Goal: Task Accomplishment & Management: Use online tool/utility

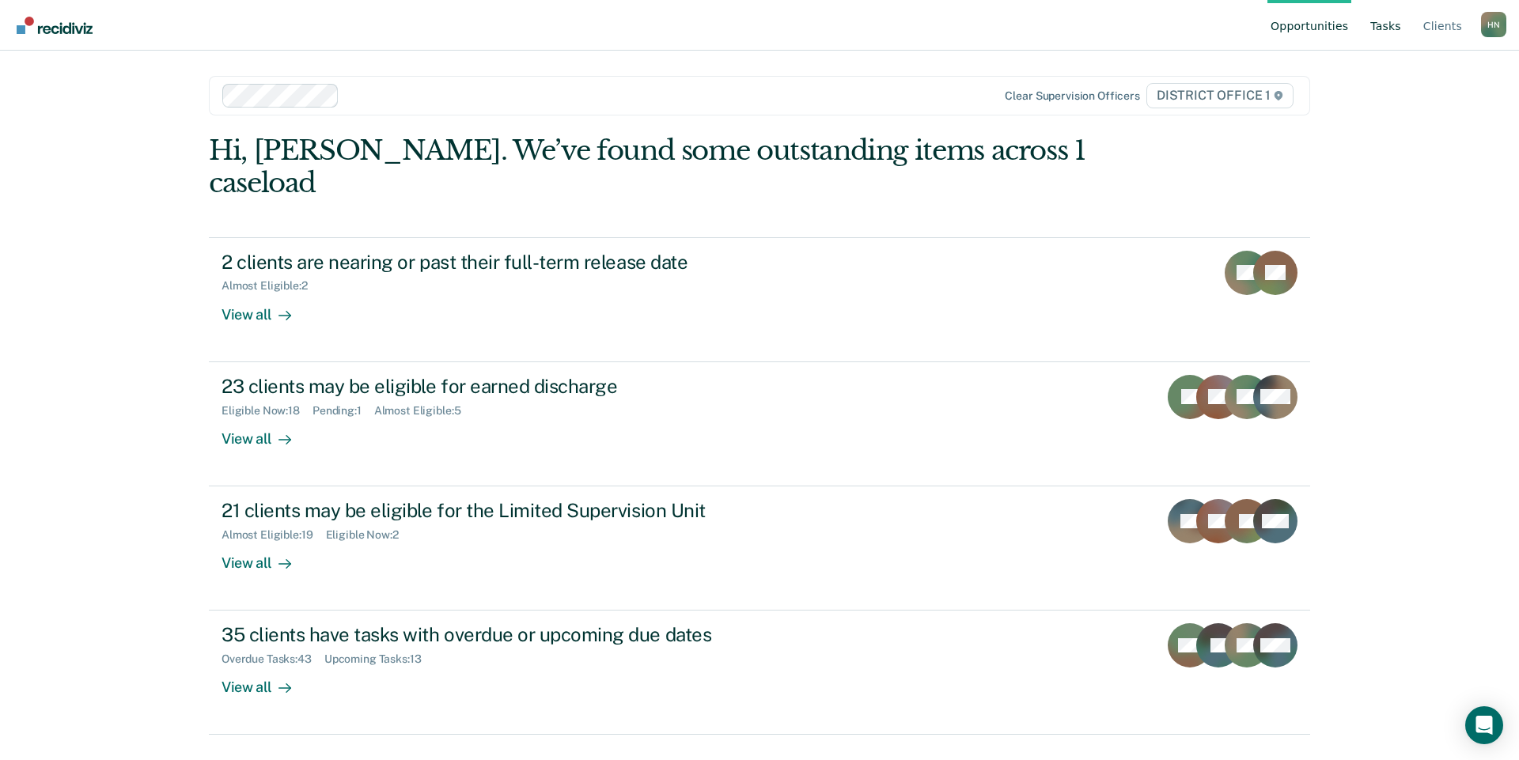
click at [1398, 20] on link "Tasks" at bounding box center [1385, 25] width 37 height 51
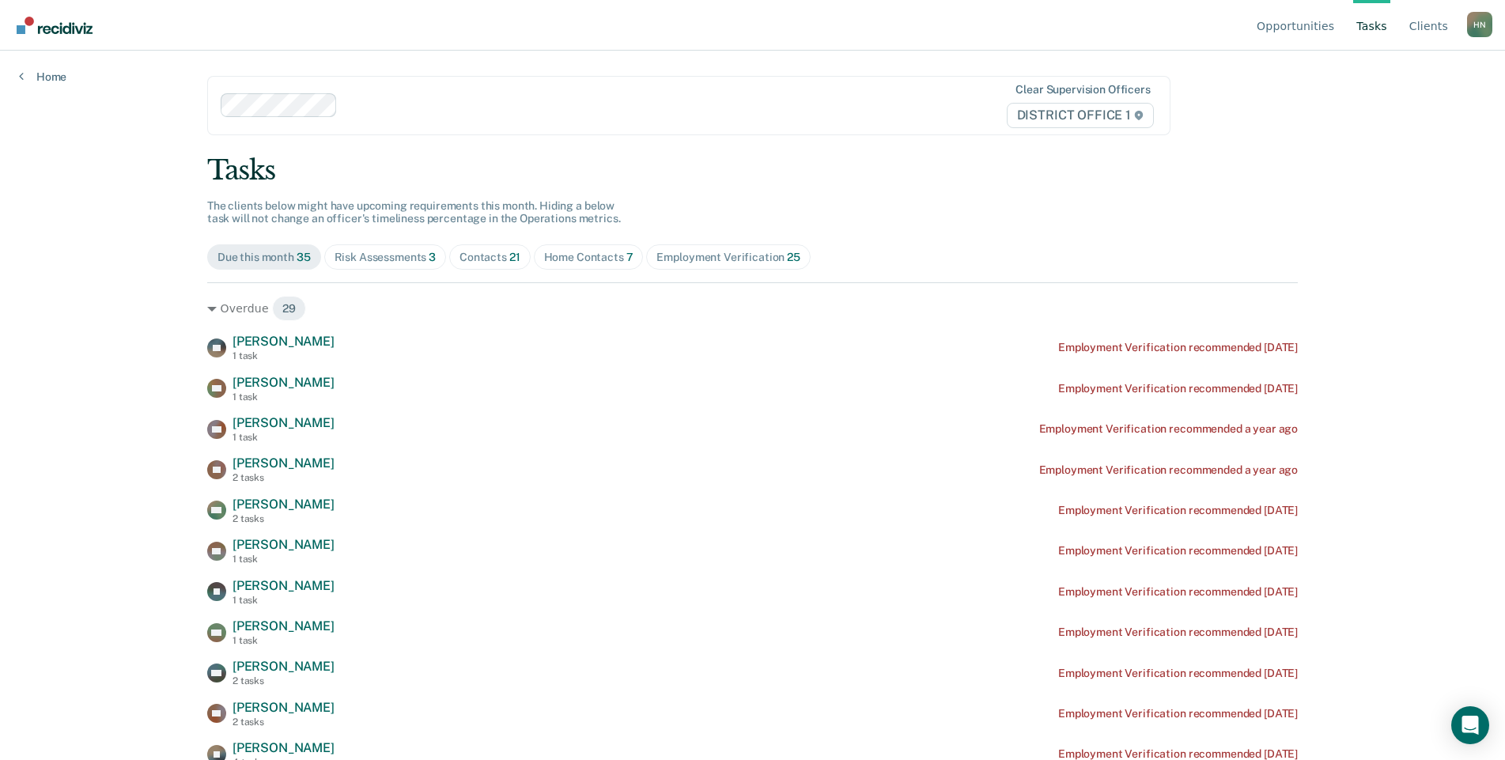
click at [586, 248] on span "Home Contacts 7" at bounding box center [589, 256] width 110 height 25
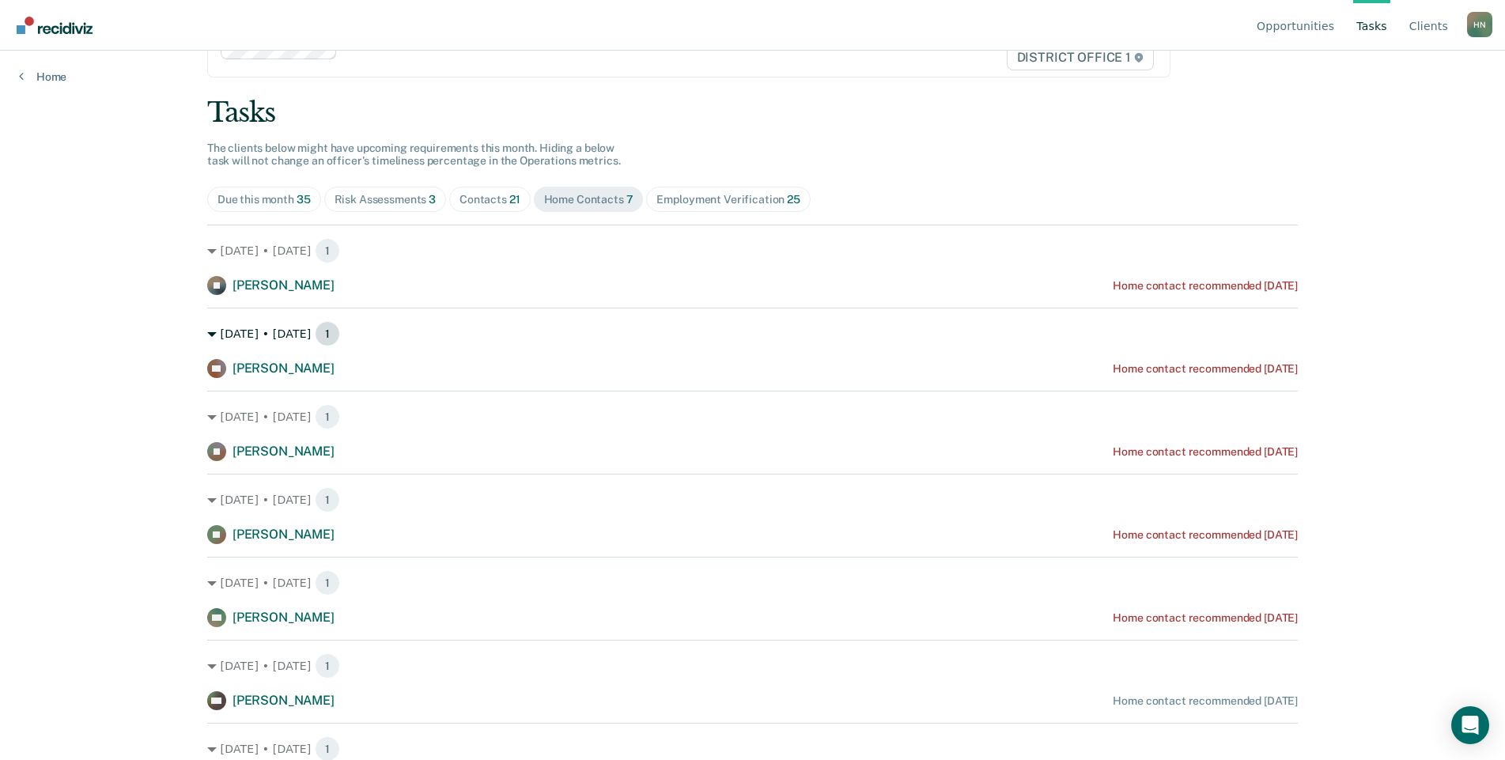
scroll to position [91, 0]
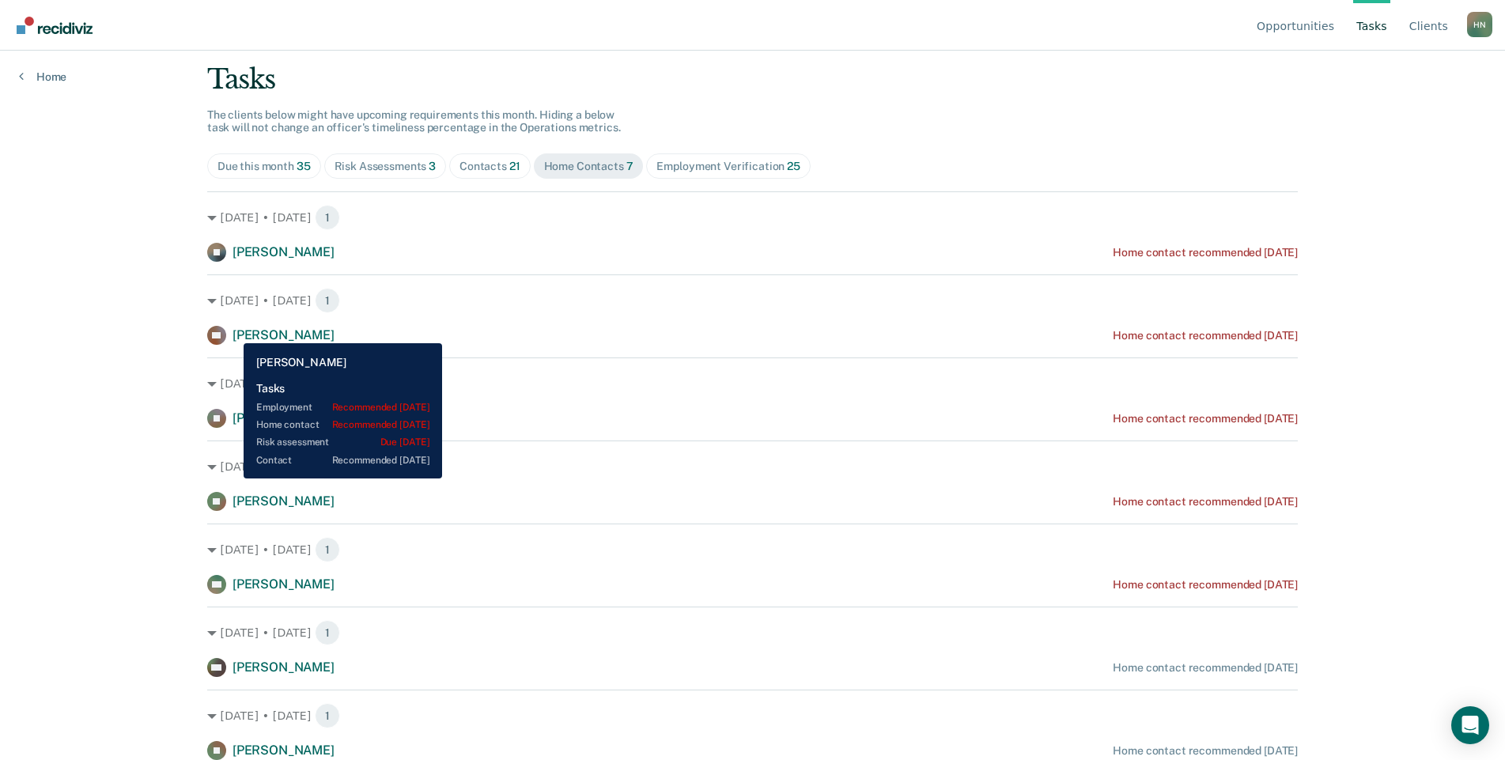
click at [233, 331] on span "[PERSON_NAME]" at bounding box center [284, 334] width 102 height 15
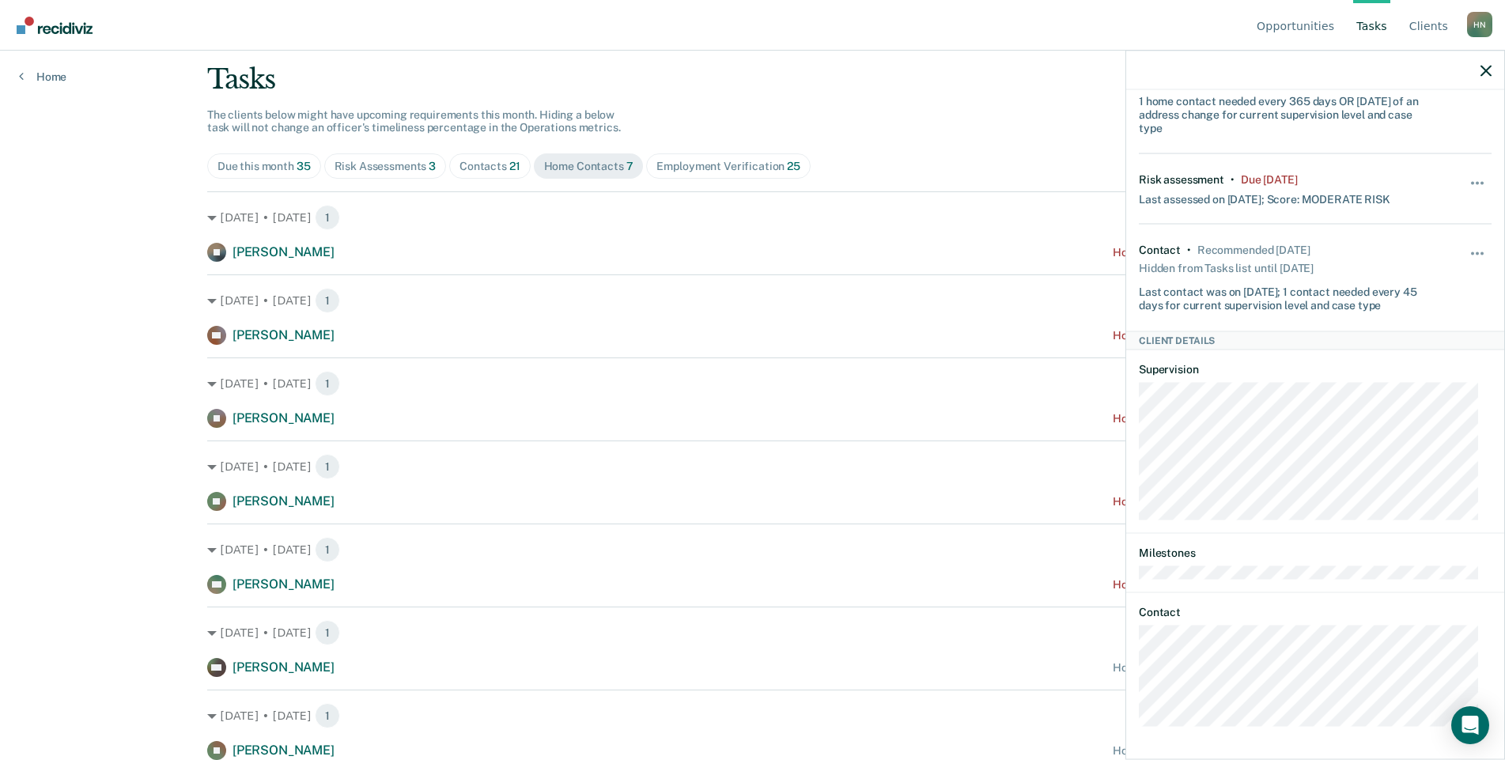
scroll to position [190, 0]
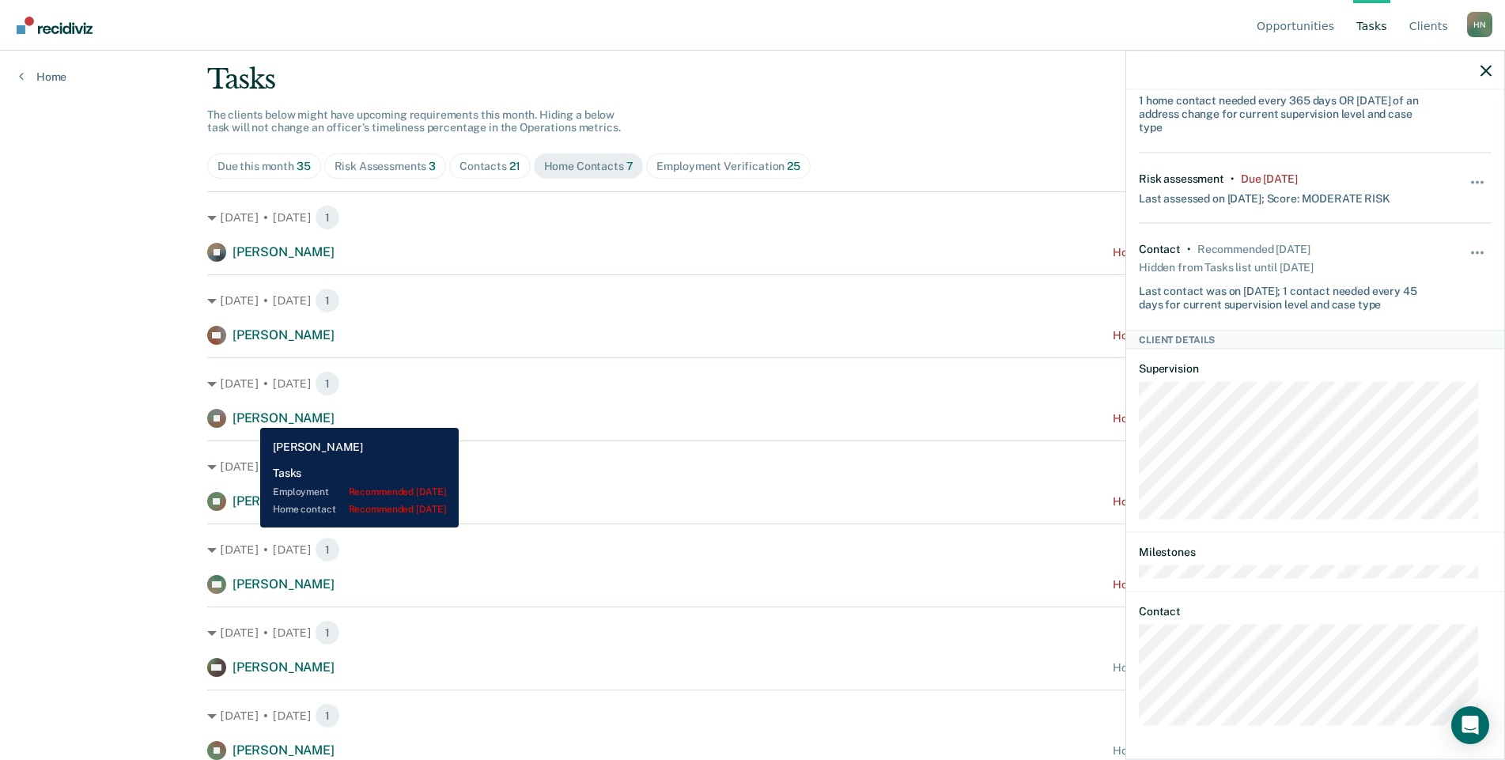
click at [248, 416] on span "[PERSON_NAME]" at bounding box center [284, 418] width 102 height 15
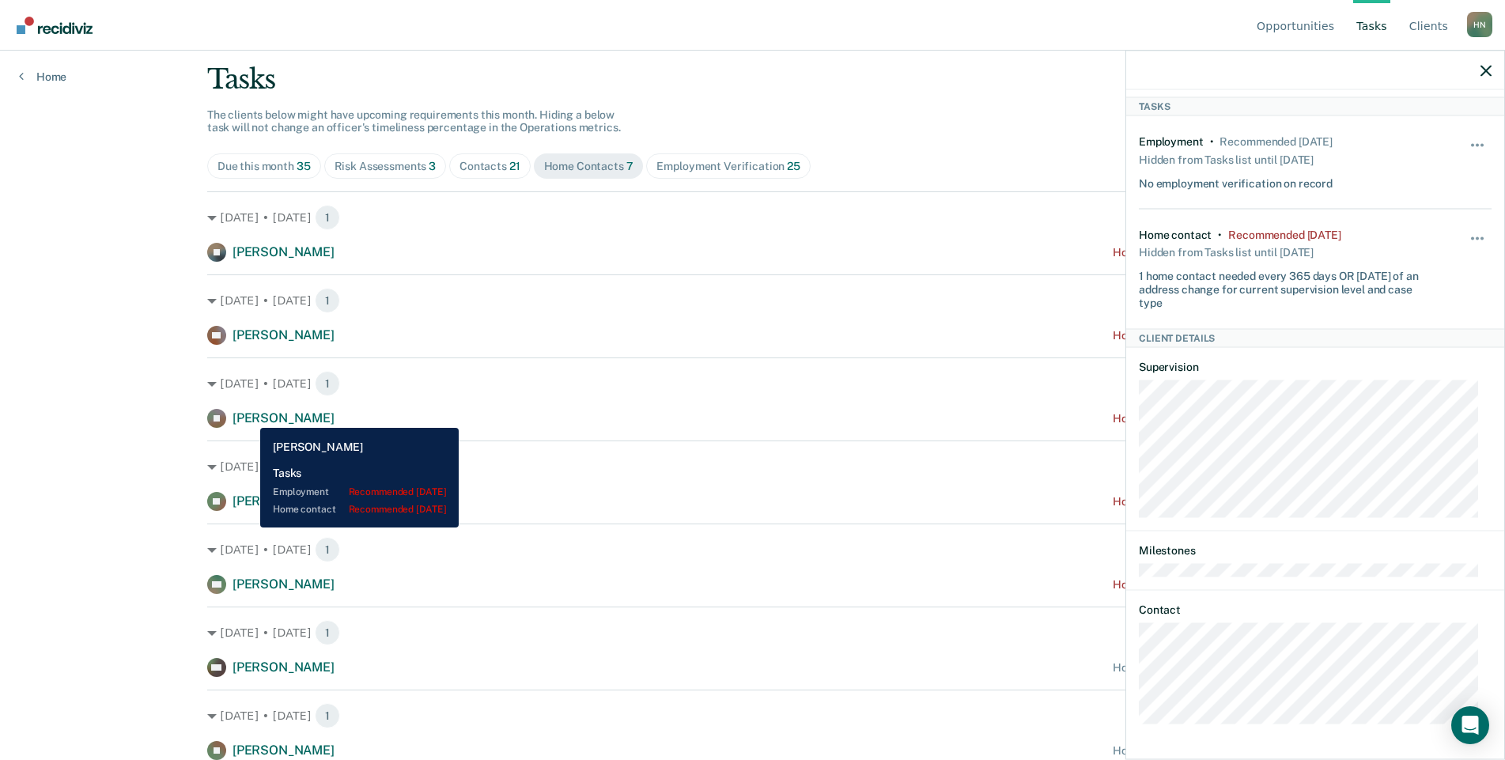
scroll to position [21, 0]
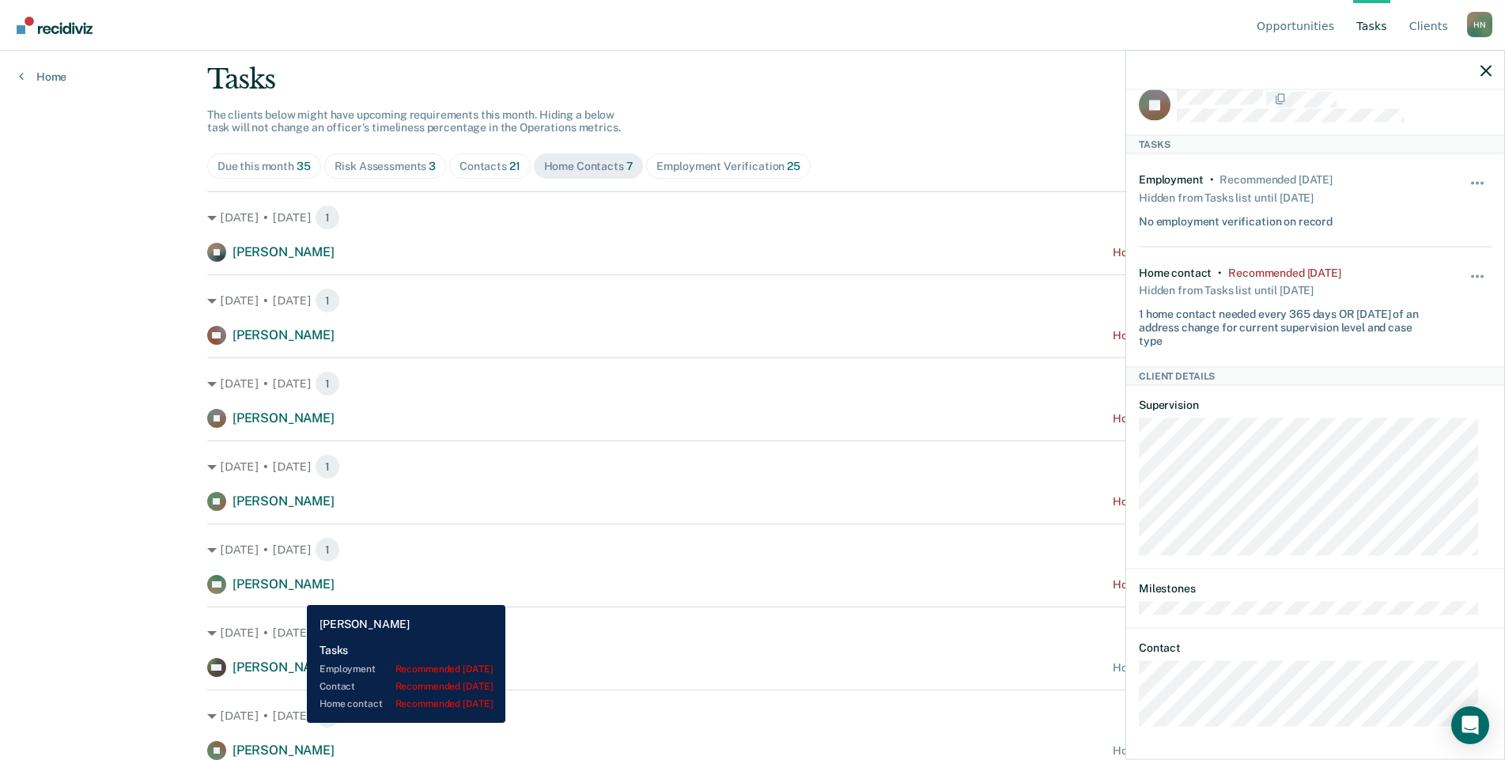
click at [295, 593] on div "AK [PERSON_NAME]" at bounding box center [270, 584] width 127 height 19
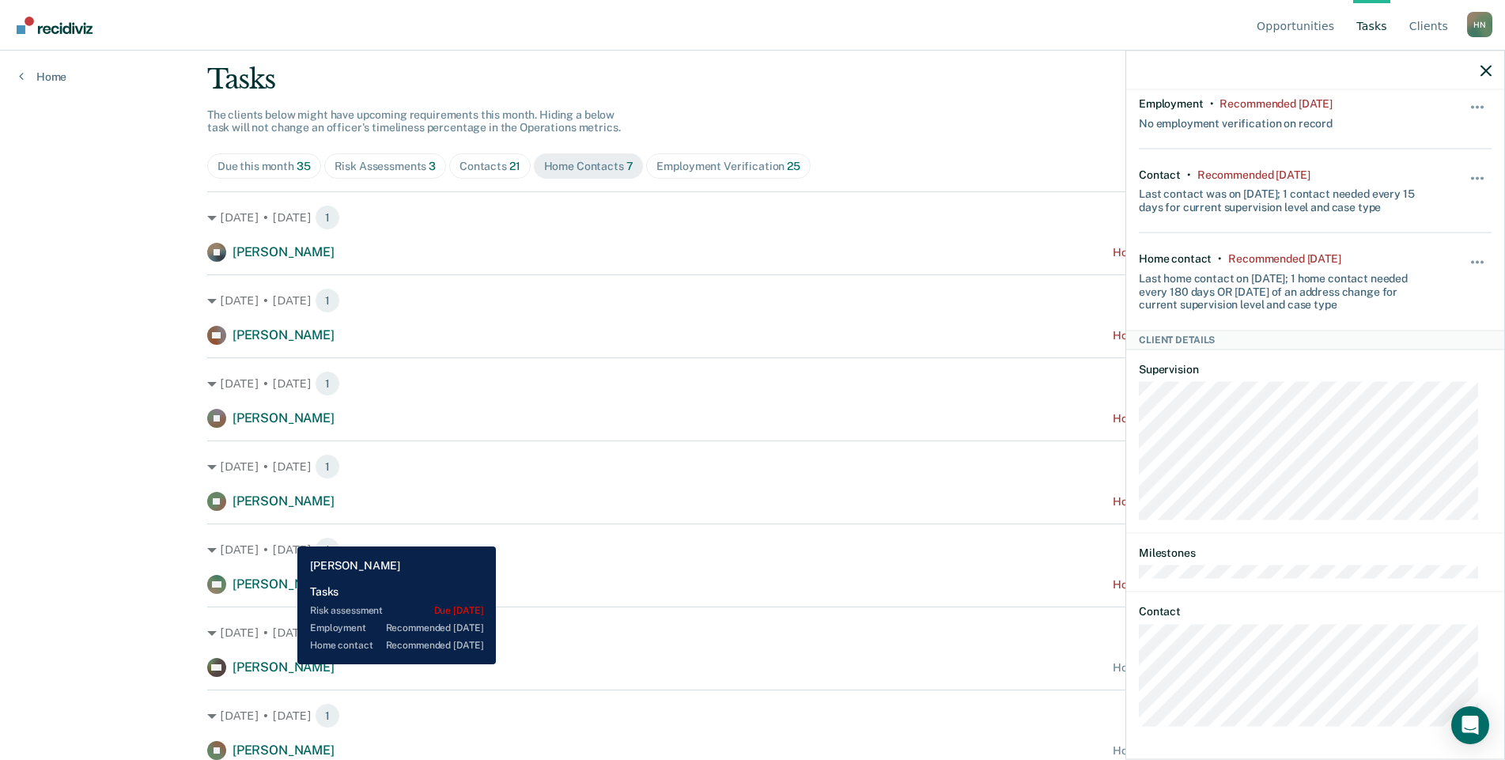
click at [286, 664] on span "[PERSON_NAME]" at bounding box center [284, 667] width 102 height 15
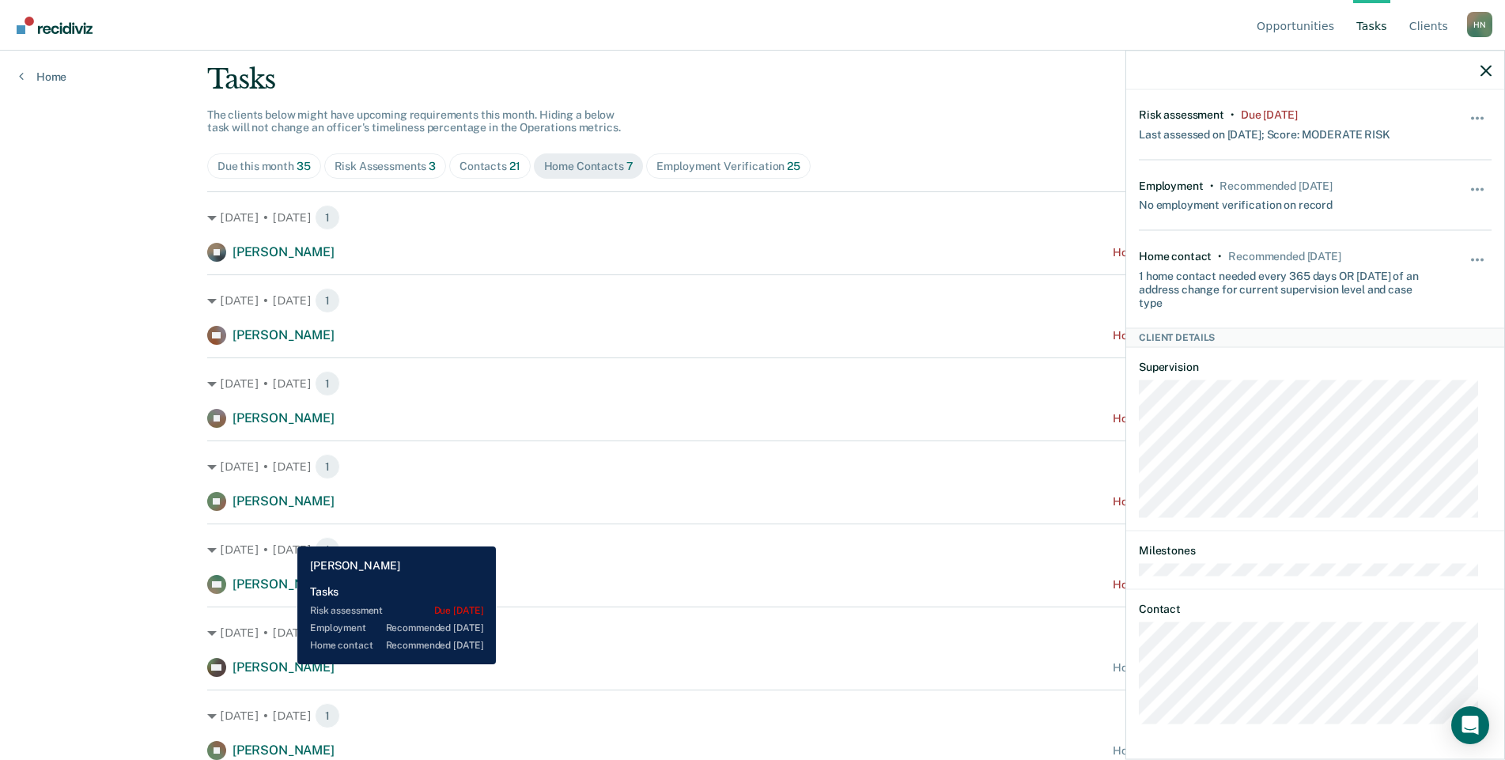
scroll to position [83, 0]
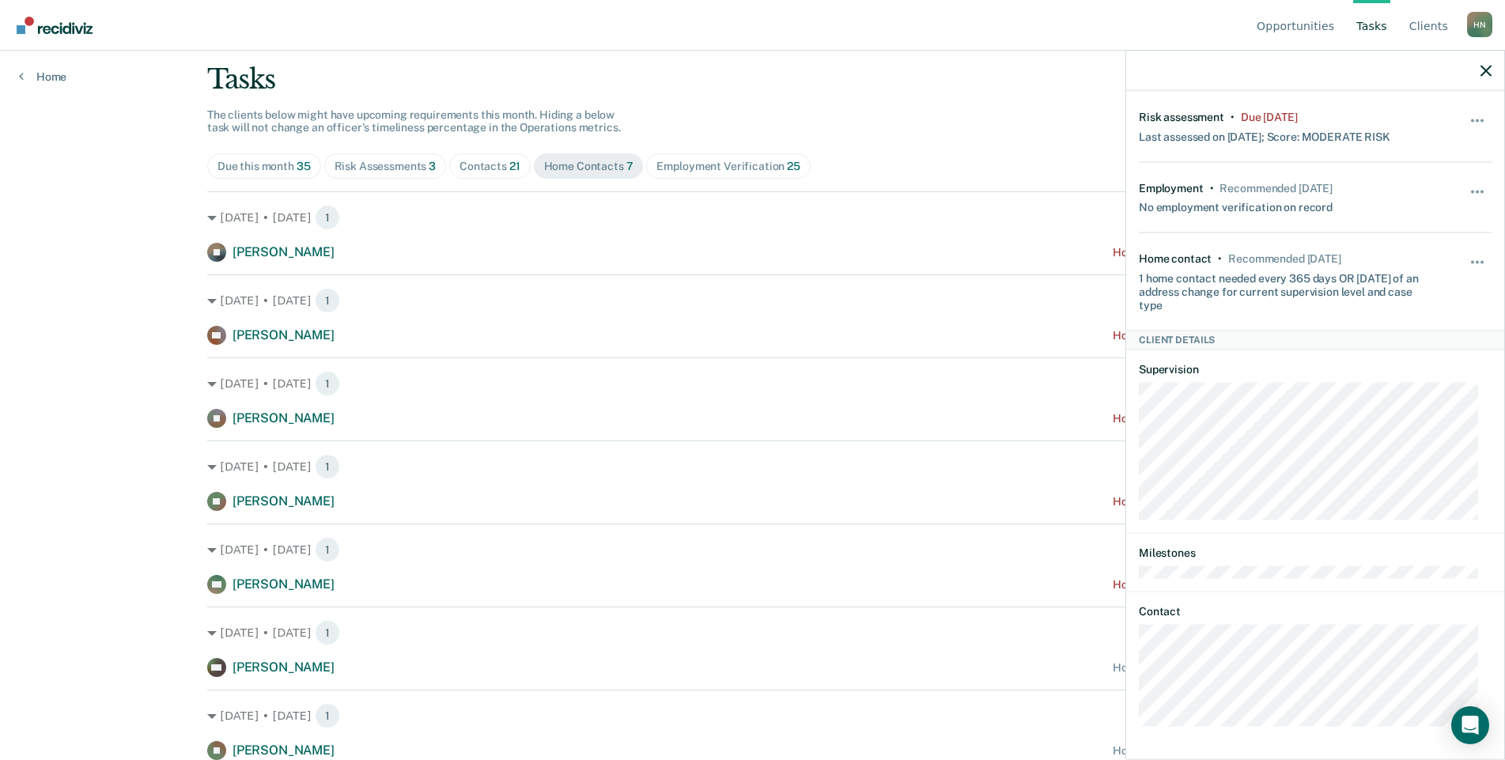
click at [473, 168] on div "Contacts 21" at bounding box center [490, 166] width 61 height 13
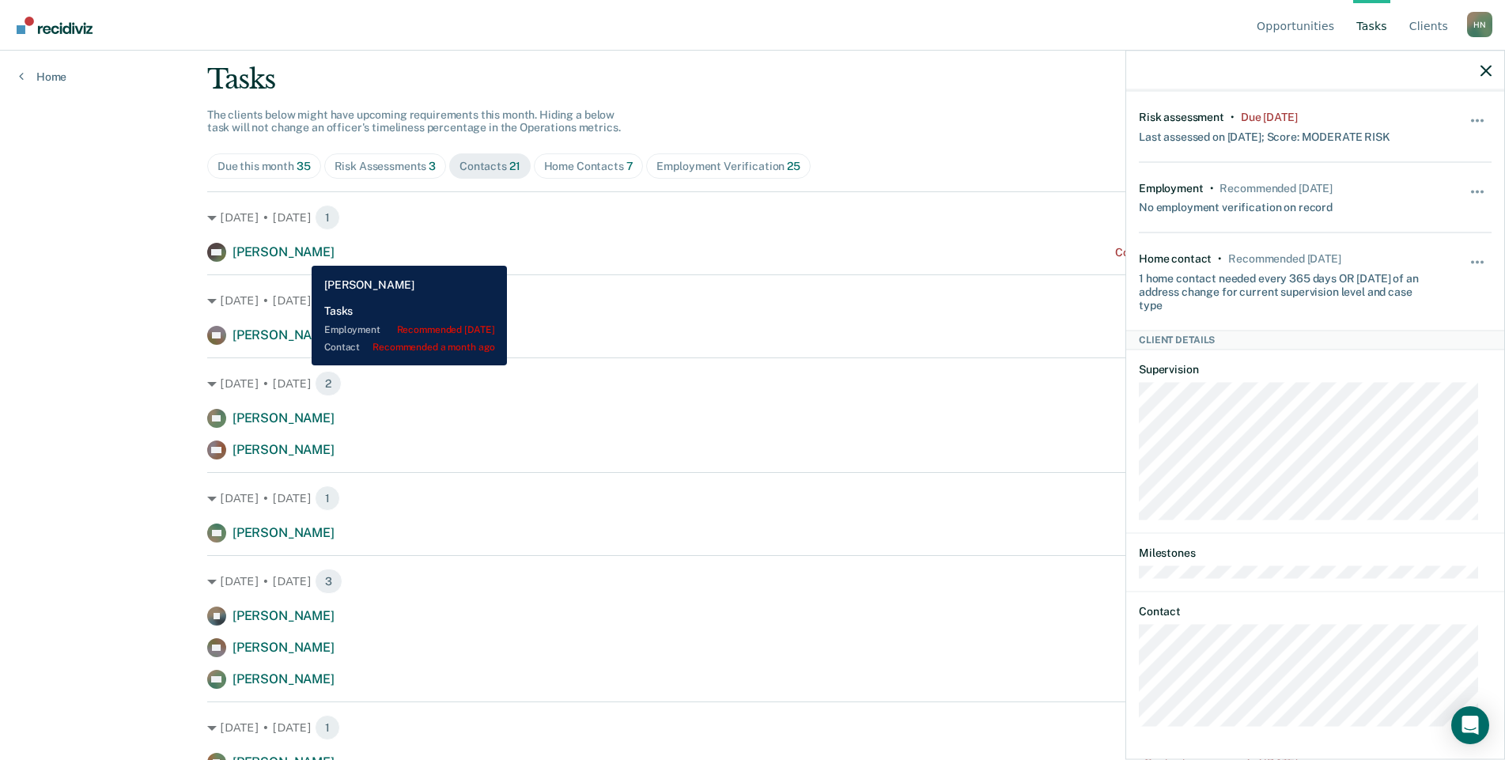
click at [300, 254] on span "[PERSON_NAME]" at bounding box center [284, 251] width 102 height 15
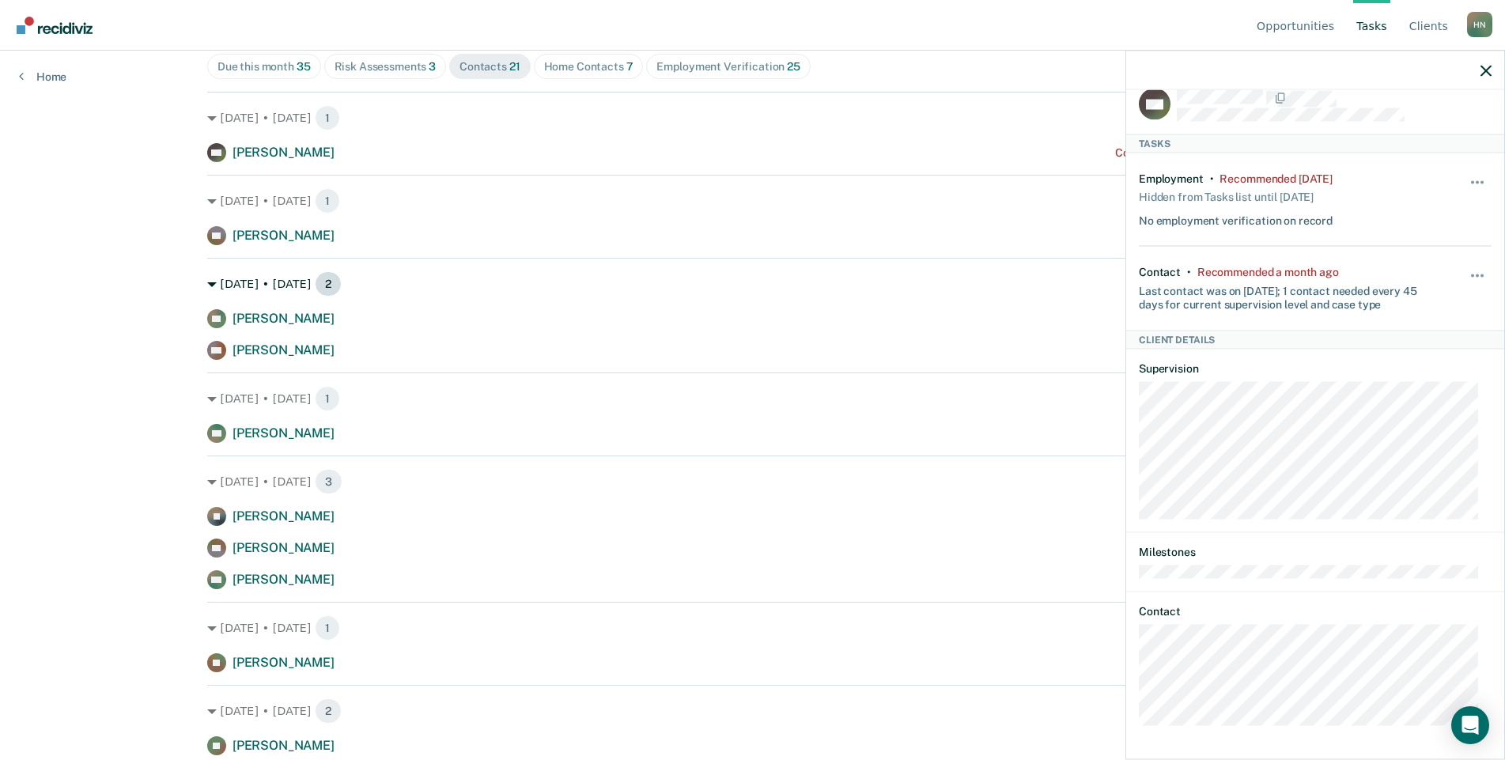
scroll to position [0, 0]
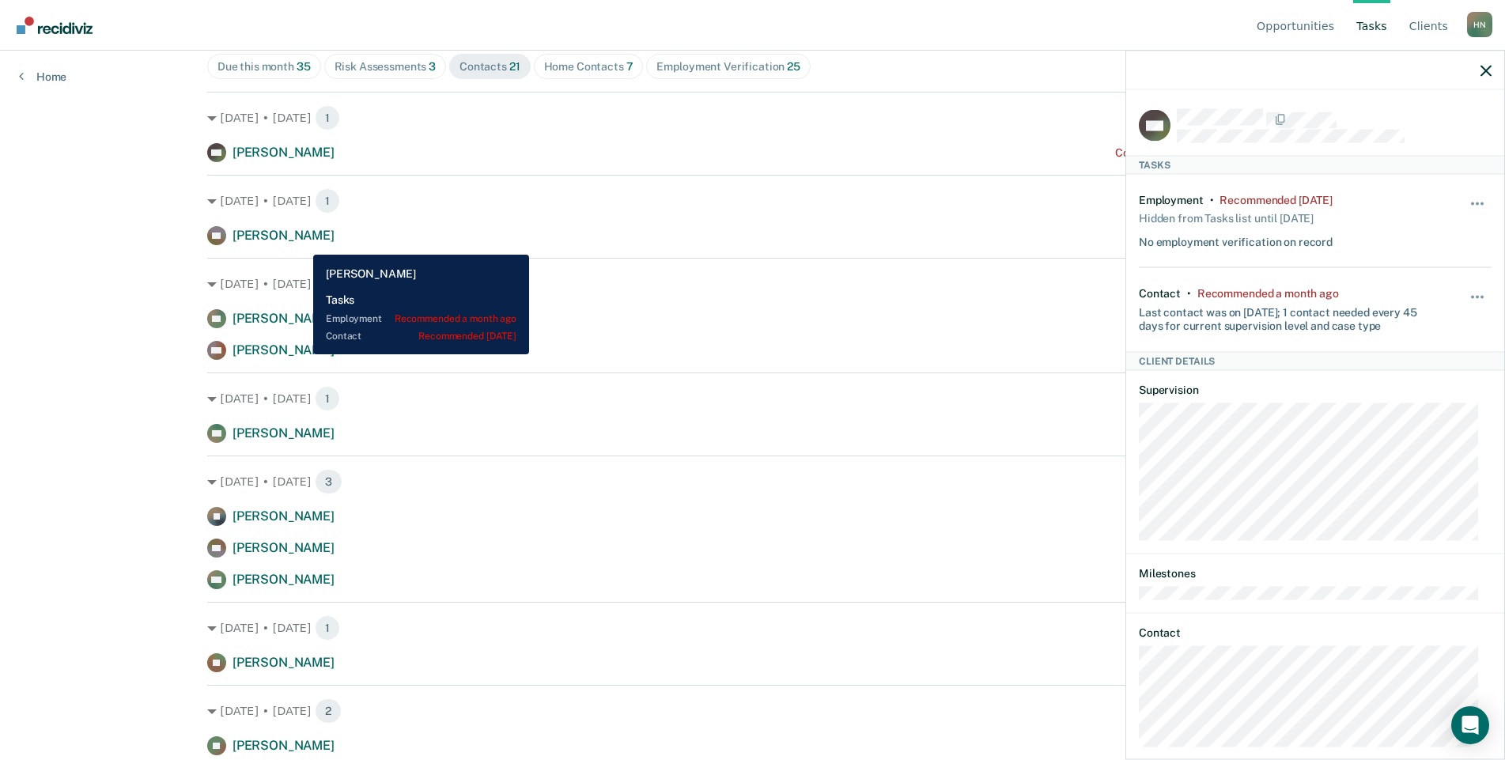
click at [301, 243] on span "[PERSON_NAME]" at bounding box center [284, 235] width 102 height 15
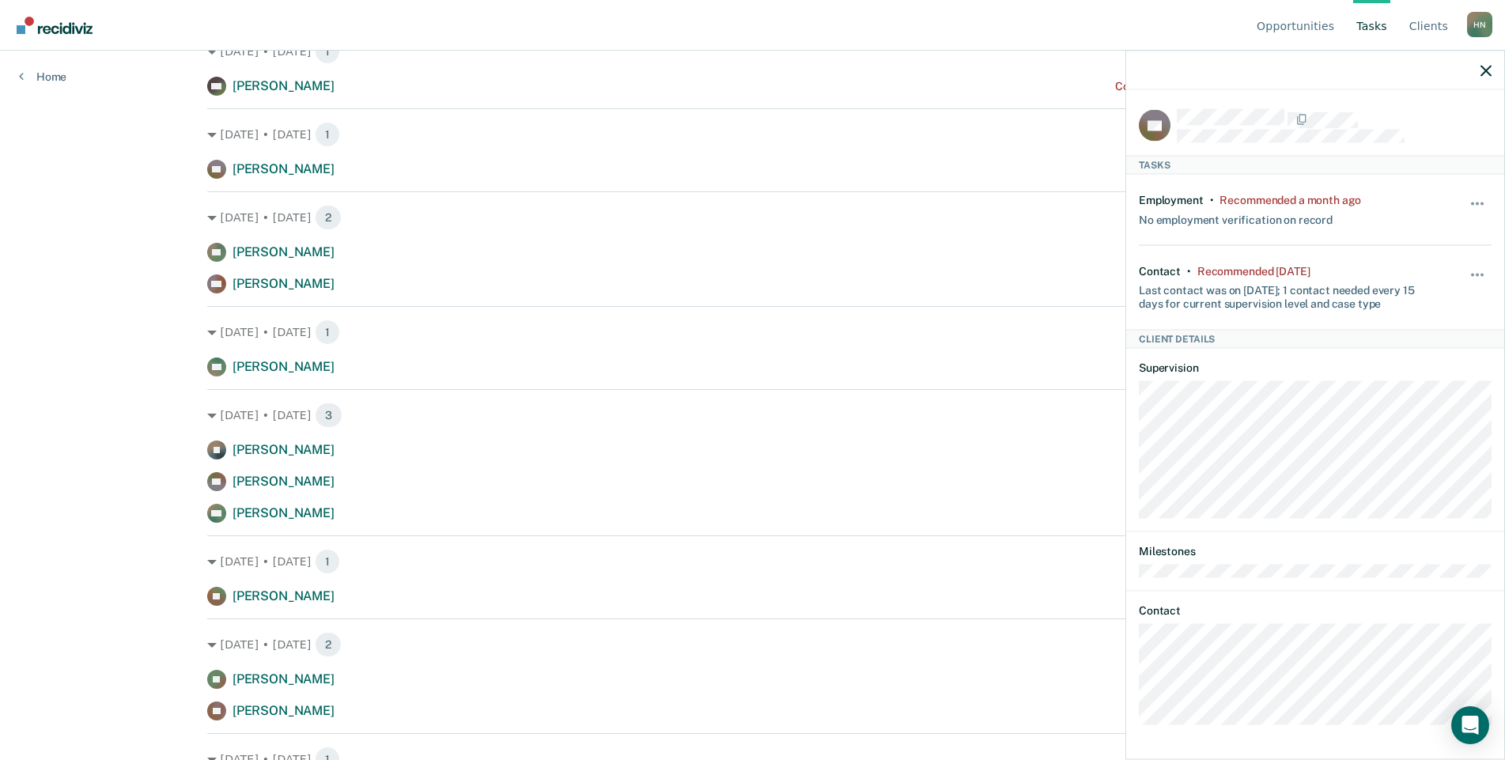
scroll to position [271, 0]
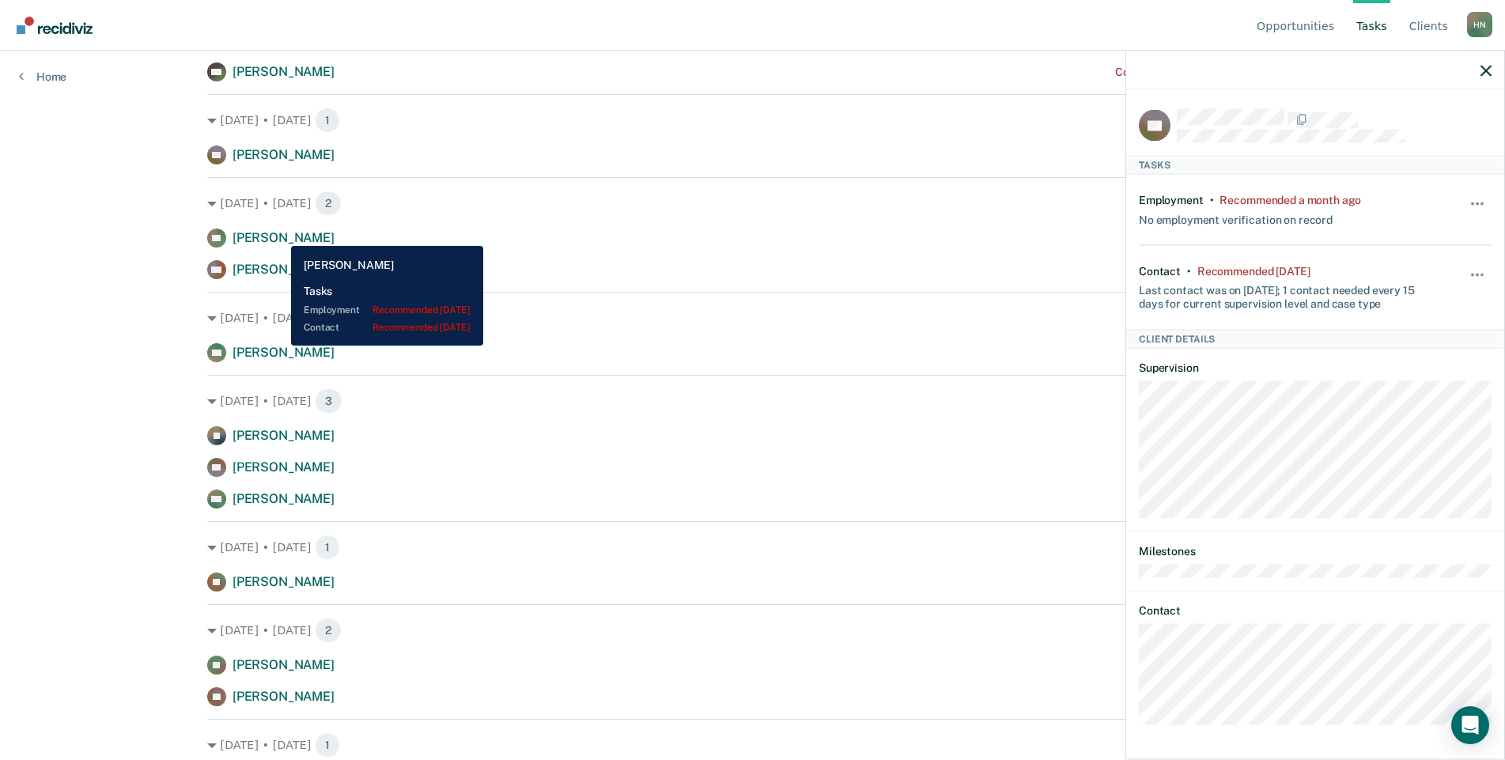
click at [279, 234] on span "[PERSON_NAME]" at bounding box center [284, 237] width 102 height 15
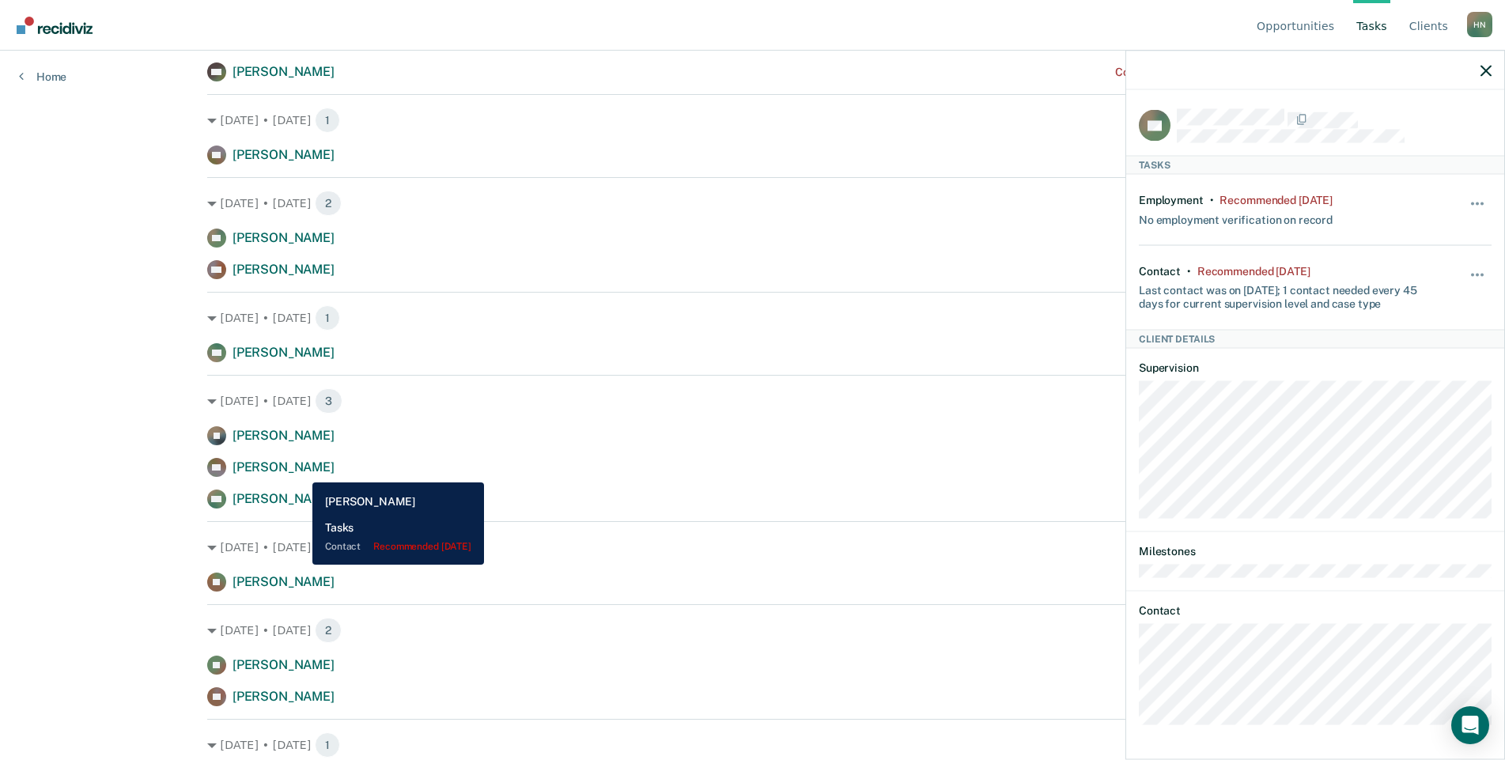
click at [301, 471] on span "[PERSON_NAME]" at bounding box center [284, 467] width 102 height 15
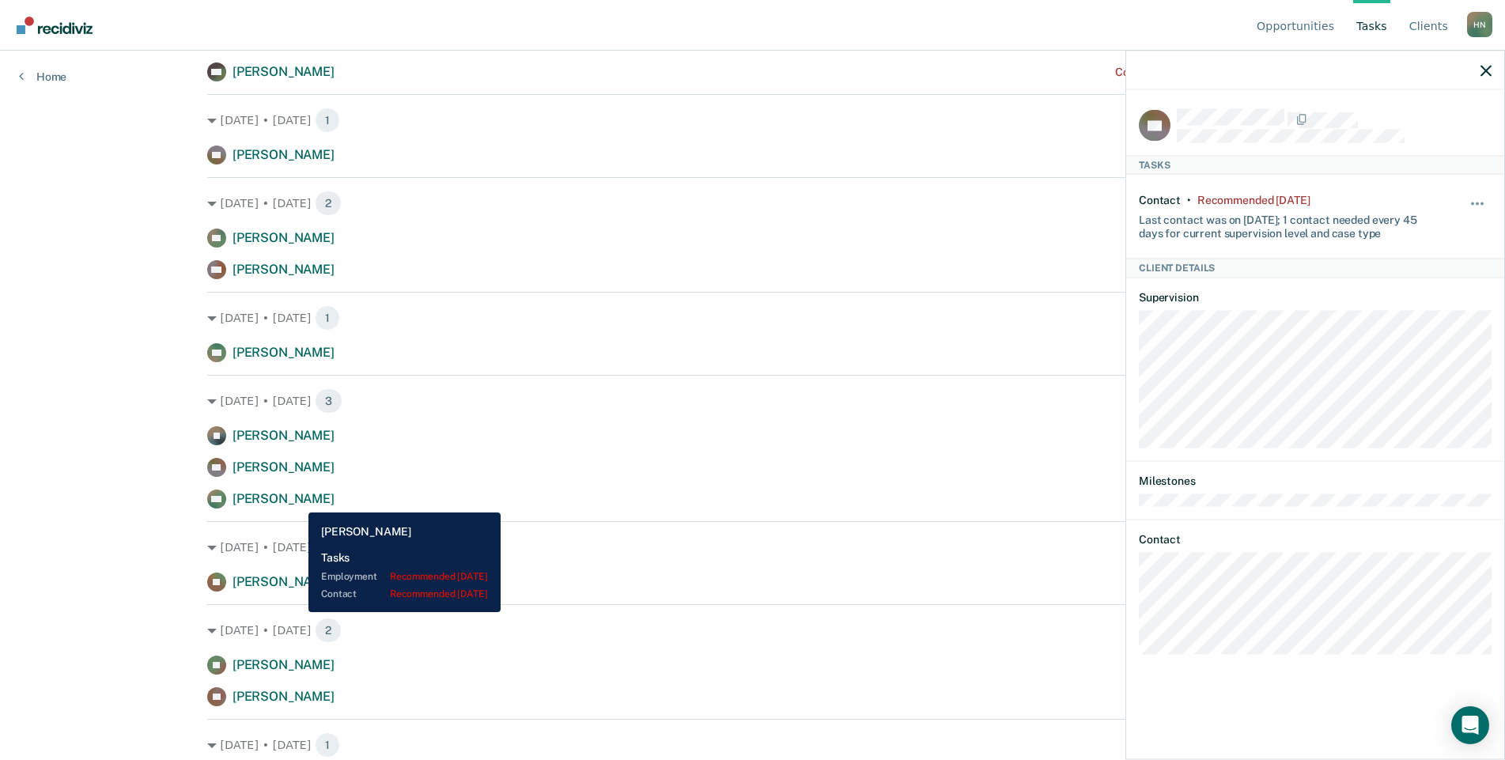
click at [297, 501] on span "[PERSON_NAME]" at bounding box center [284, 498] width 102 height 15
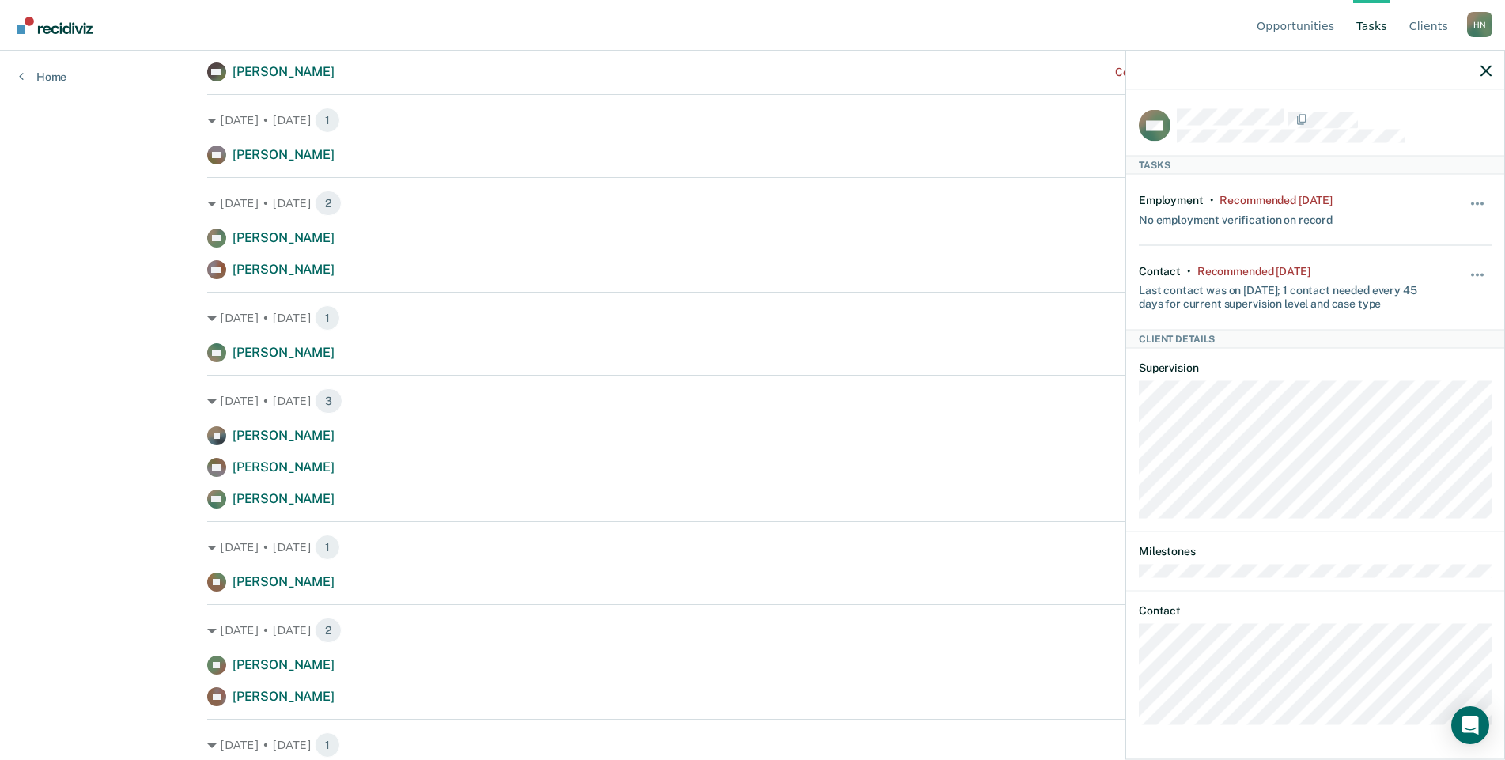
click at [1481, 81] on div at bounding box center [1315, 71] width 378 height 40
click at [1482, 70] on icon "button" at bounding box center [1486, 70] width 11 height 11
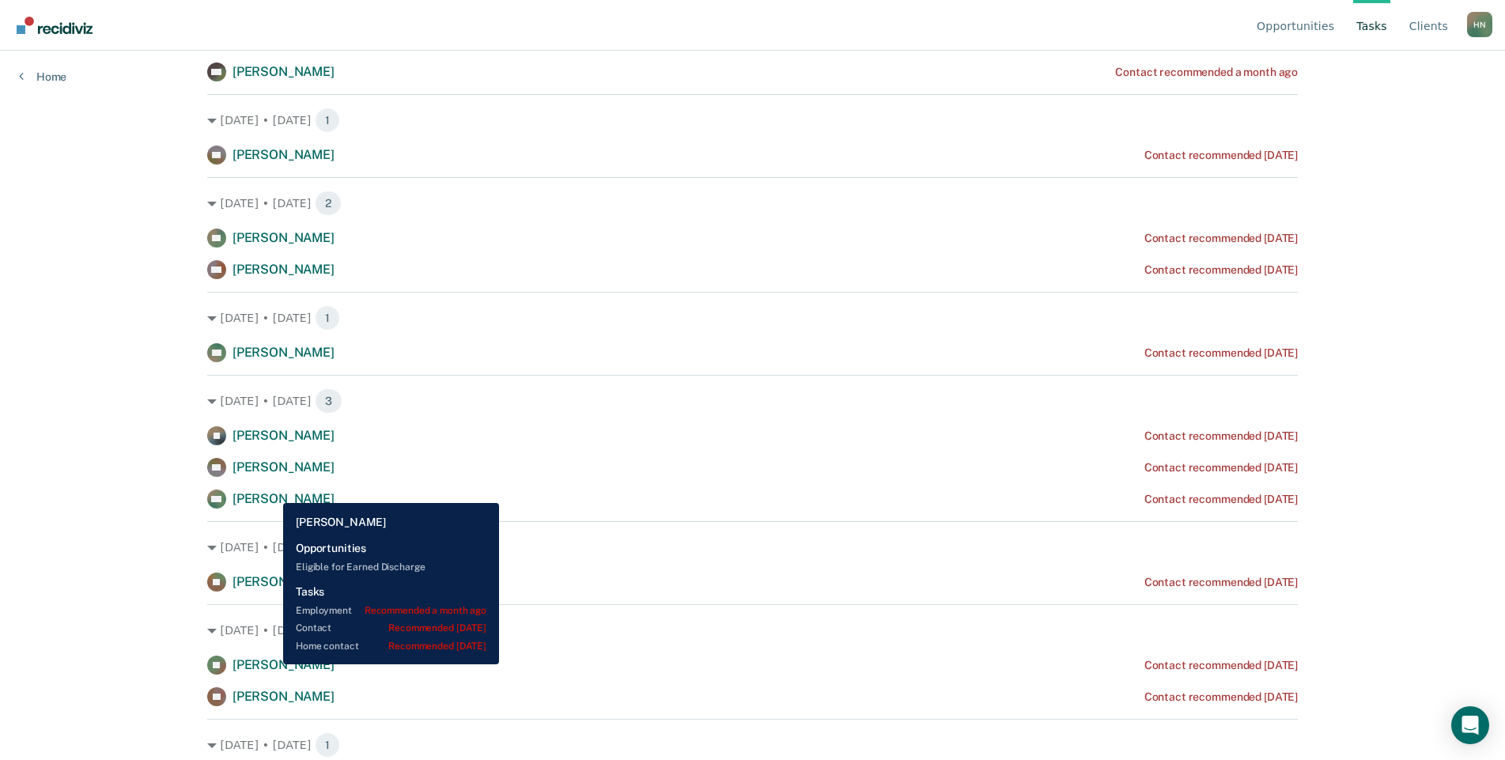
click at [271, 664] on span "[PERSON_NAME]" at bounding box center [284, 664] width 102 height 15
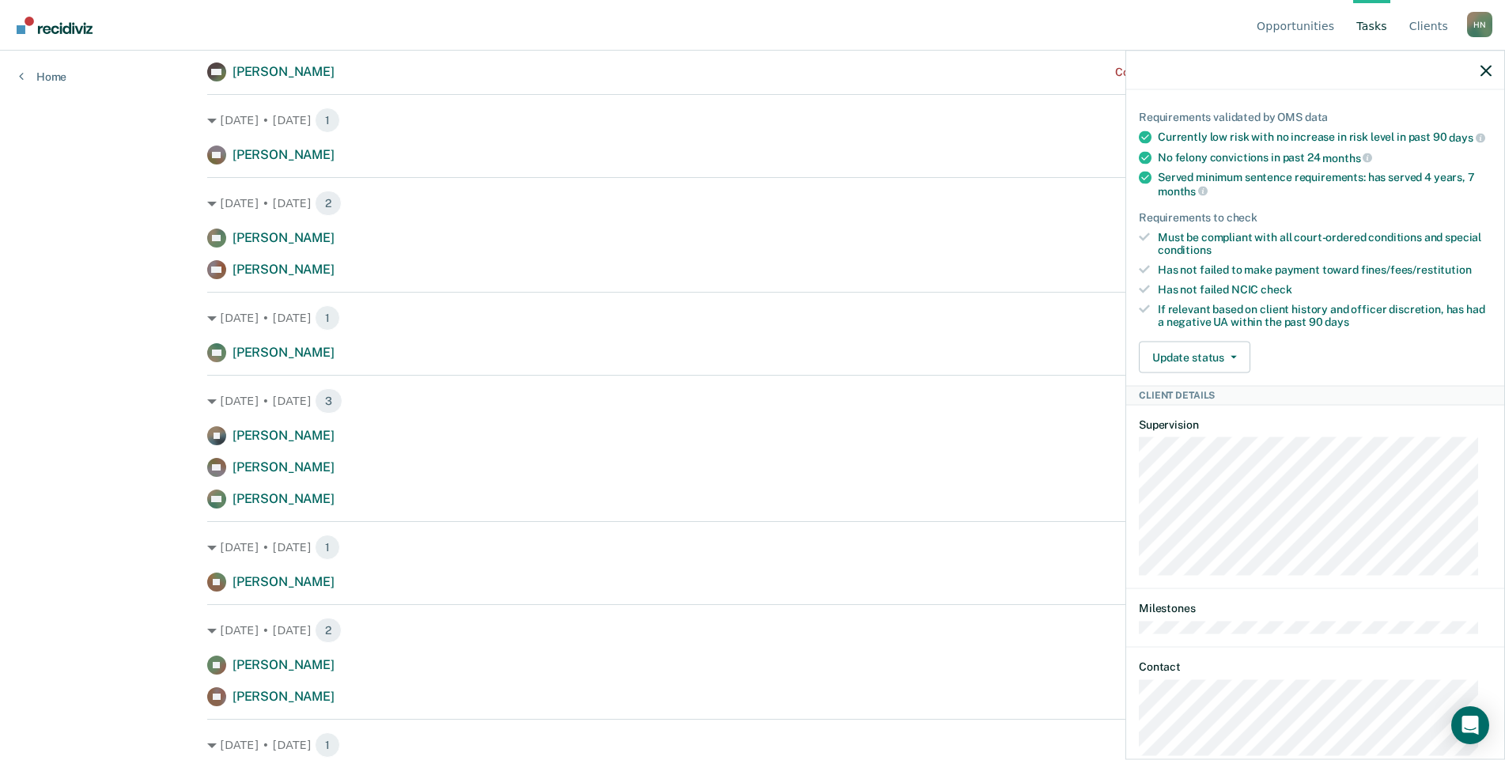
scroll to position [475, 0]
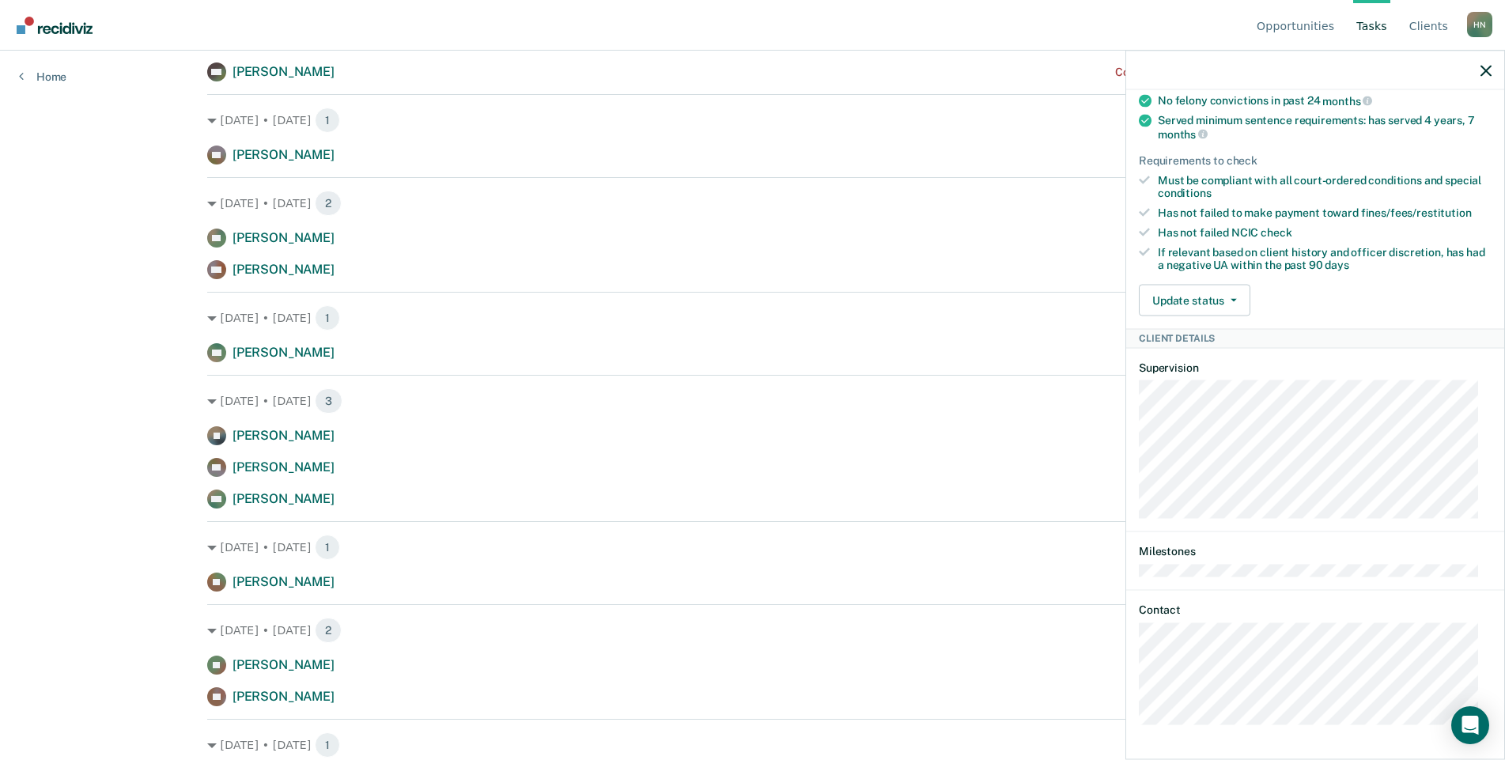
click at [1288, 579] on article "JH Tasks Employment • Recommended a month ago Last employment verification was …" at bounding box center [1315, 185] width 353 height 1078
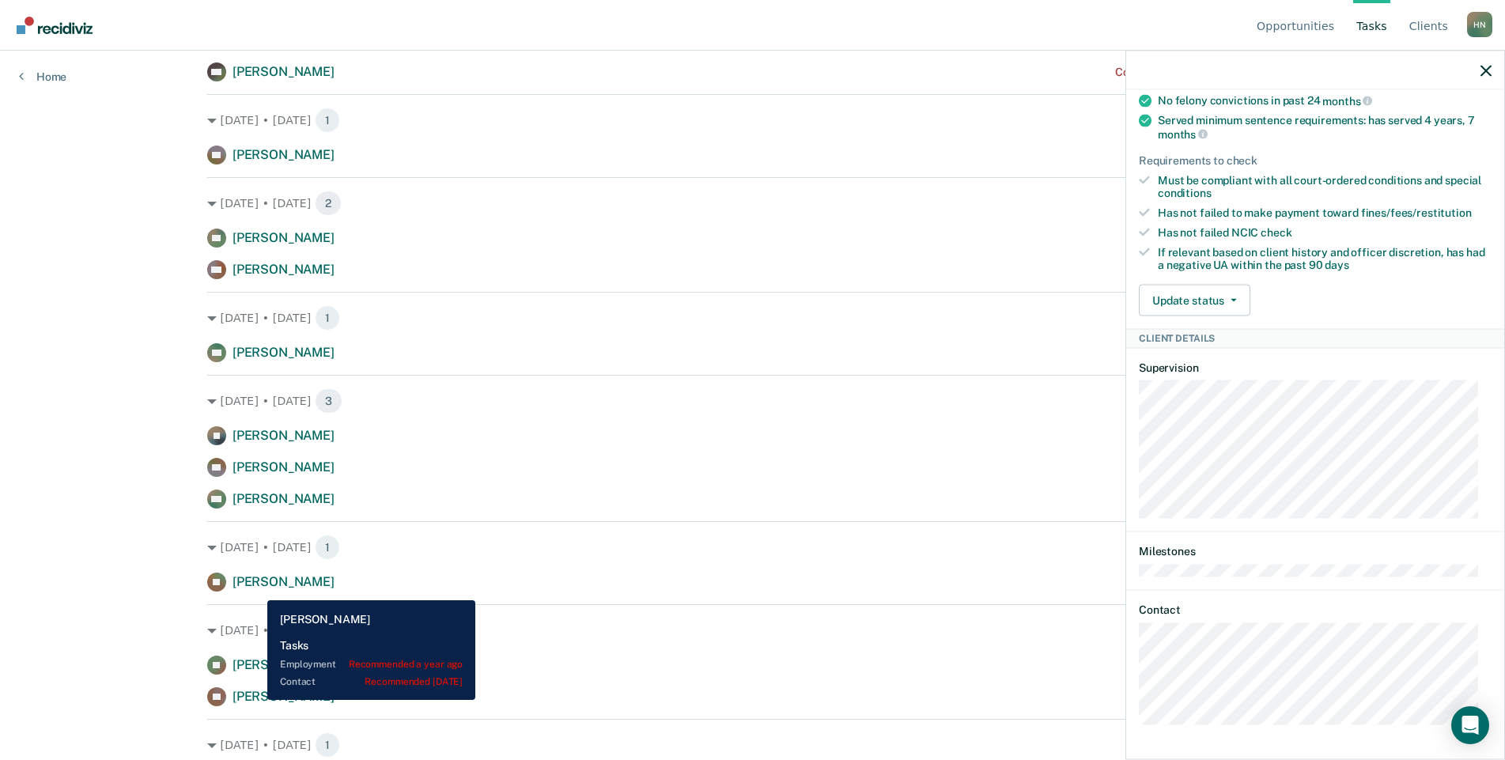
click at [255, 700] on span "[PERSON_NAME]" at bounding box center [284, 696] width 102 height 15
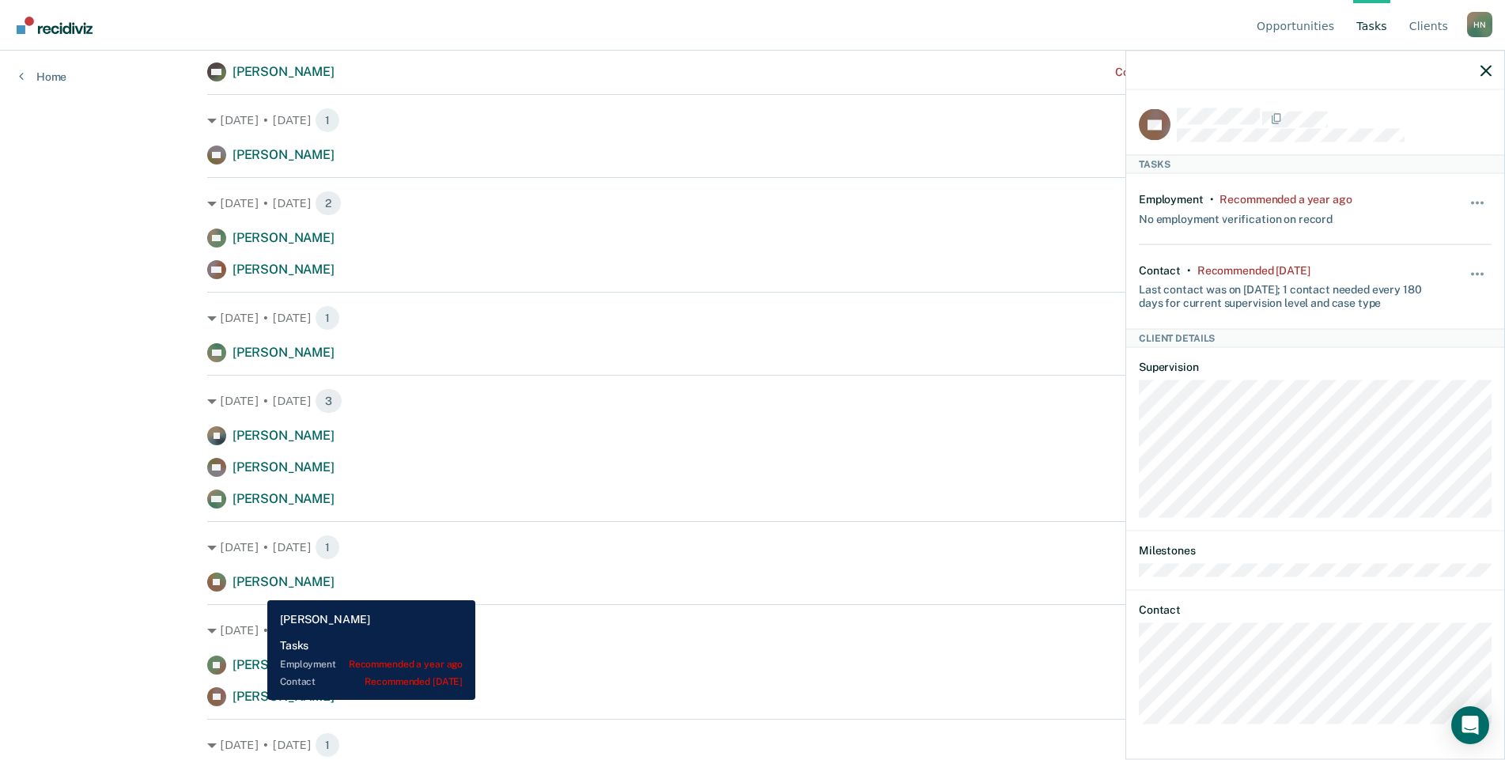
scroll to position [0, 0]
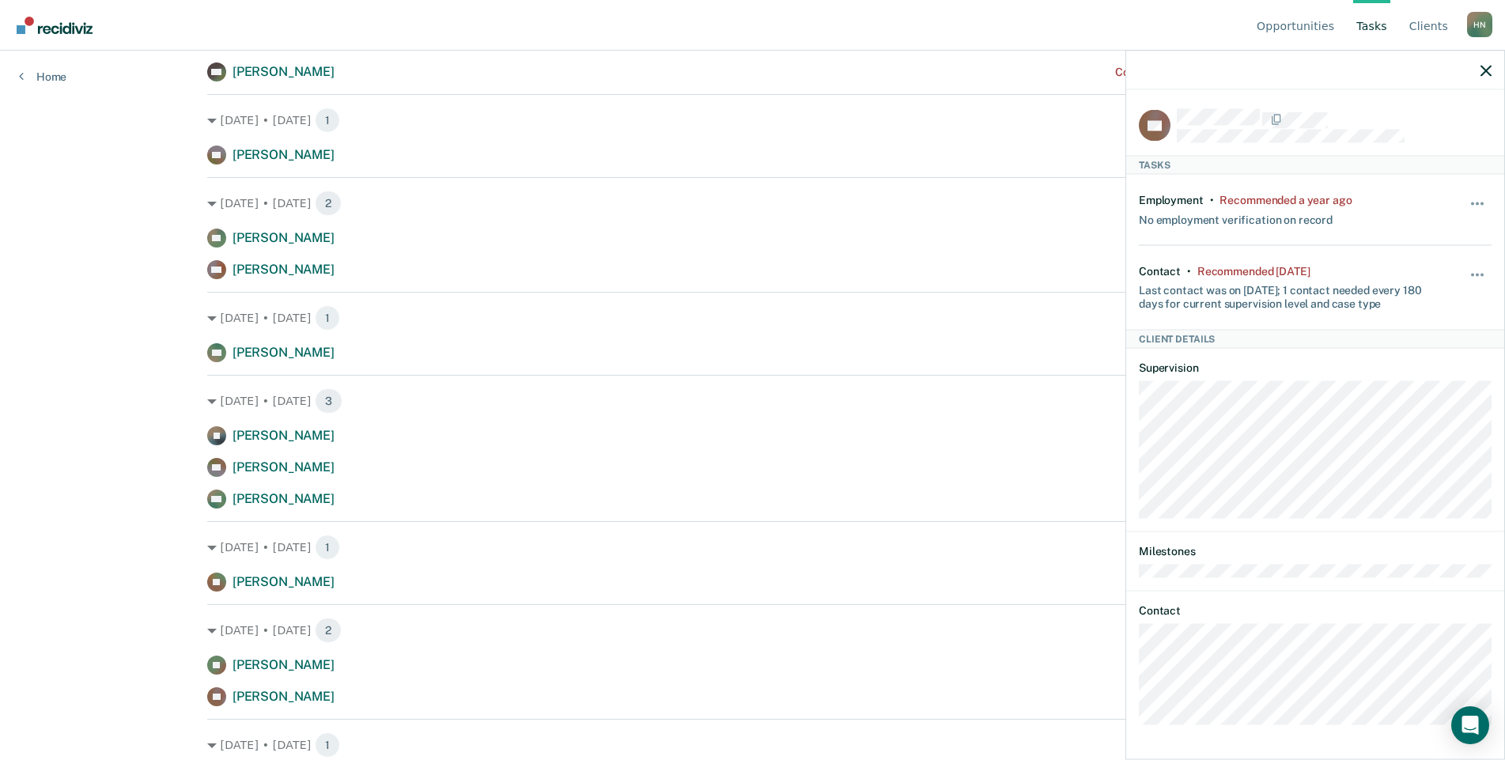
click at [127, 489] on html "Looks like you’re using Internet Explorer 11. For faster loading and a better e…" at bounding box center [752, 109] width 1505 height 760
click at [1483, 76] on icon "button" at bounding box center [1486, 70] width 11 height 11
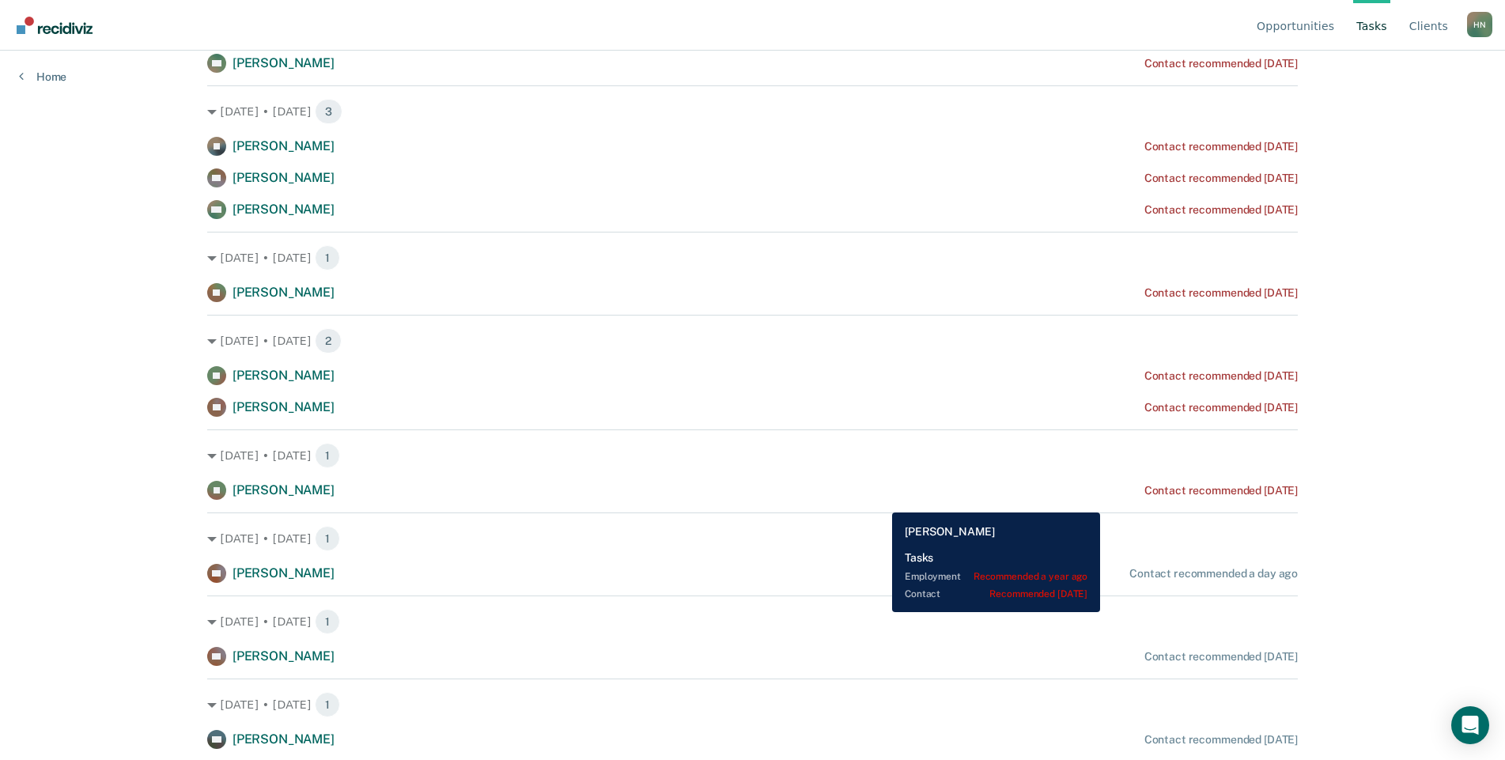
scroll to position [564, 0]
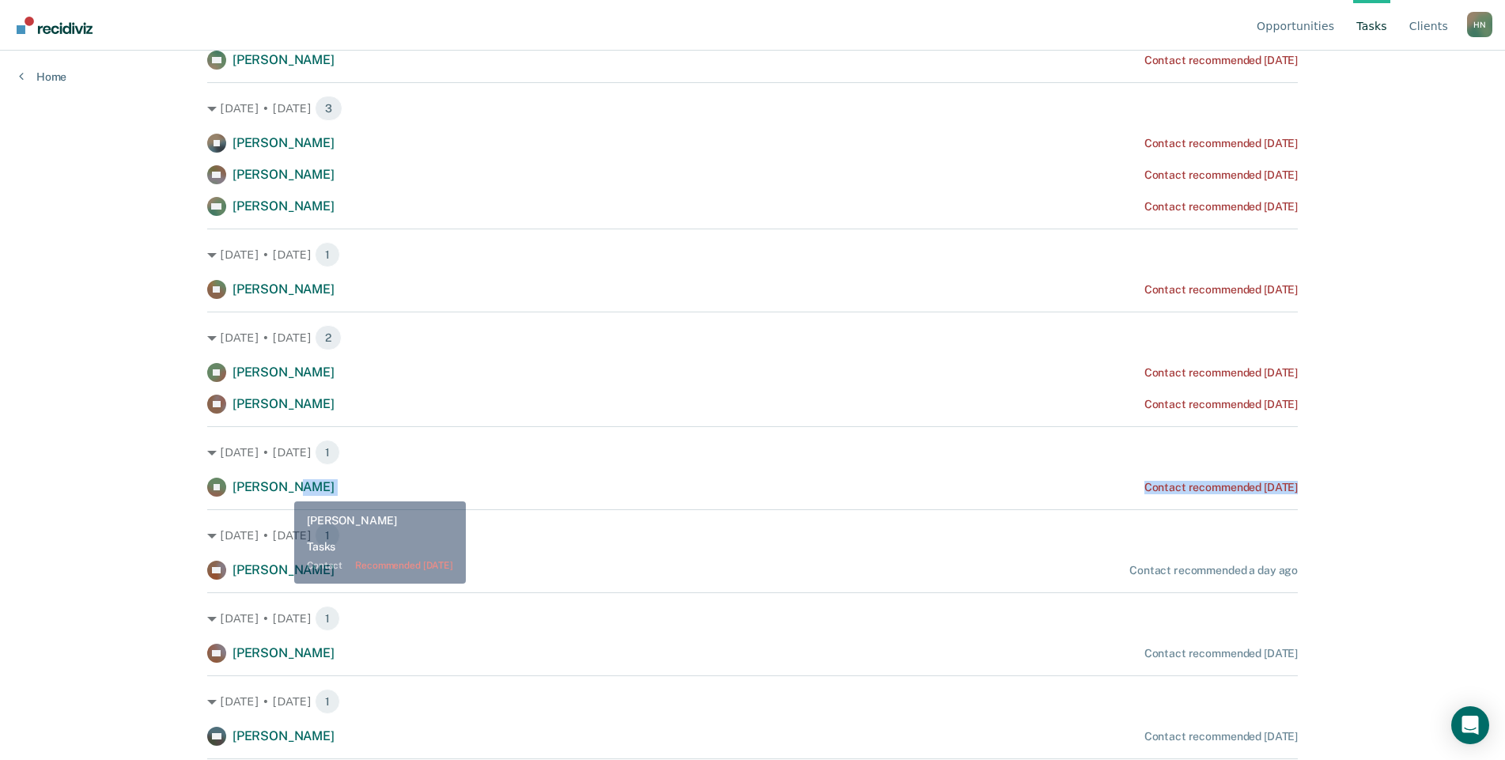
drag, startPoint x: 282, startPoint y: 498, endPoint x: 282, endPoint y: 487, distance: 10.3
click at [282, 487] on div "[DATE] • [DATE] 1 BW [PERSON_NAME] Contact recommended a month ago [DATE] • [DA…" at bounding box center [752, 455] width 1091 height 1474
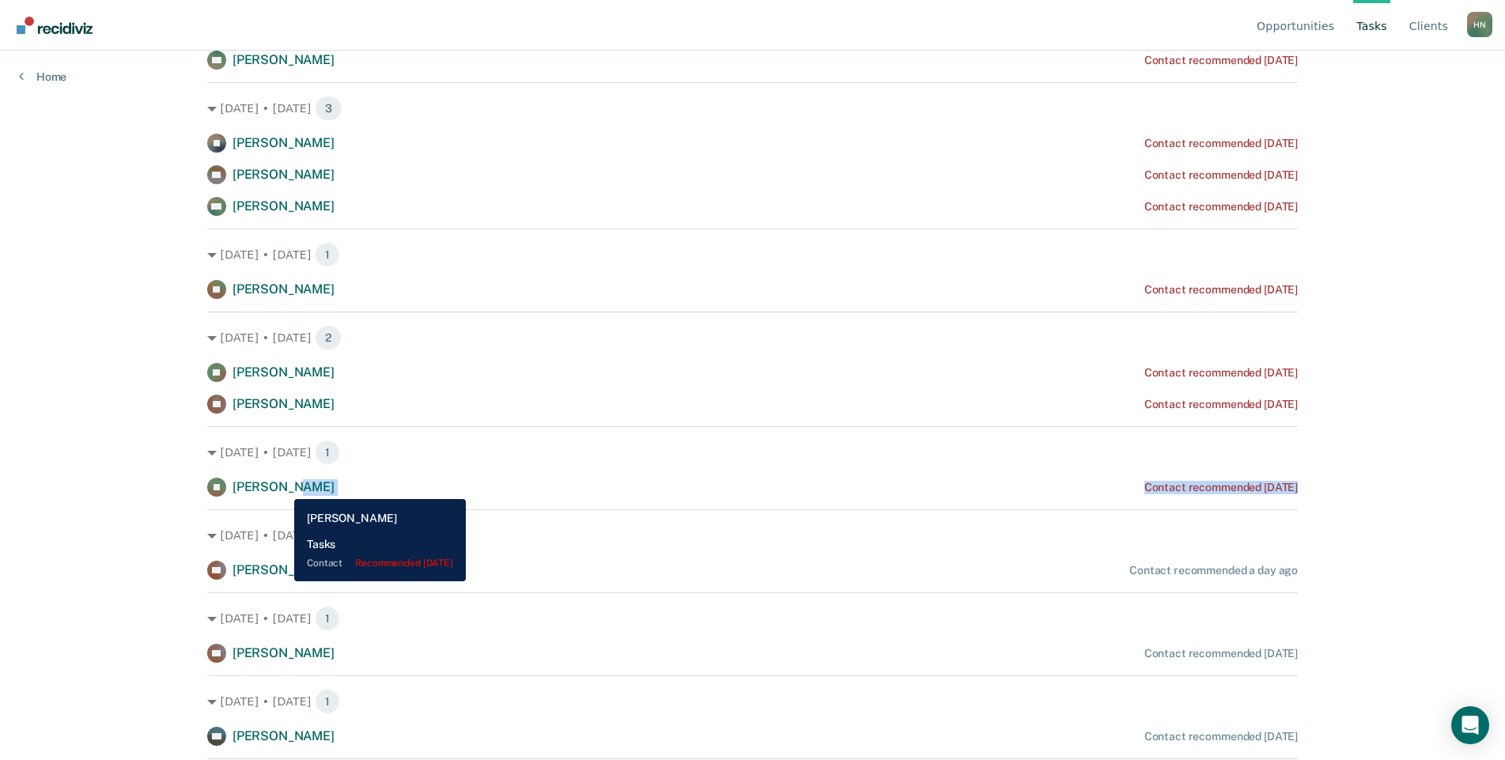
click at [282, 487] on span "[PERSON_NAME]" at bounding box center [284, 486] width 102 height 15
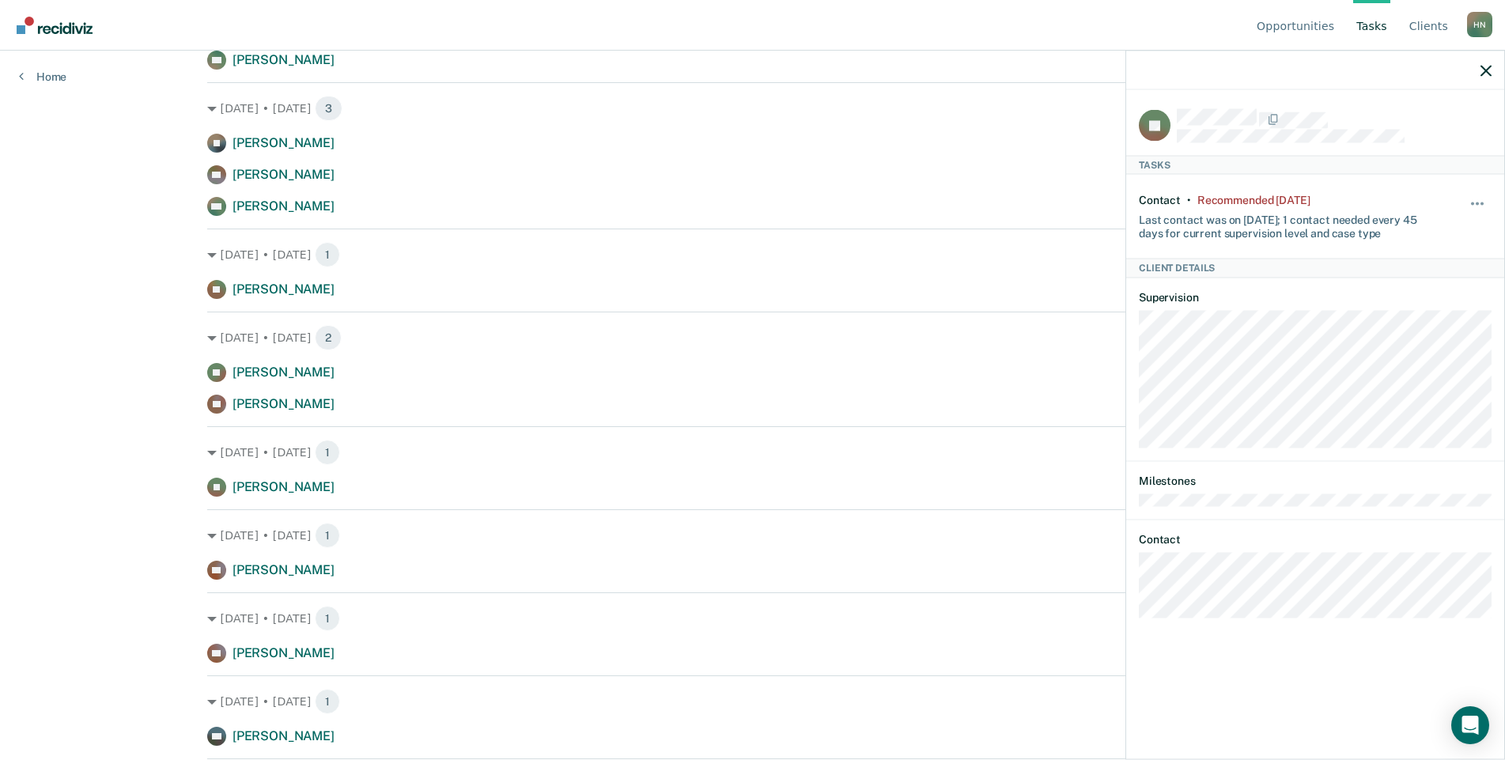
click at [1481, 74] on icon "button" at bounding box center [1486, 70] width 11 height 11
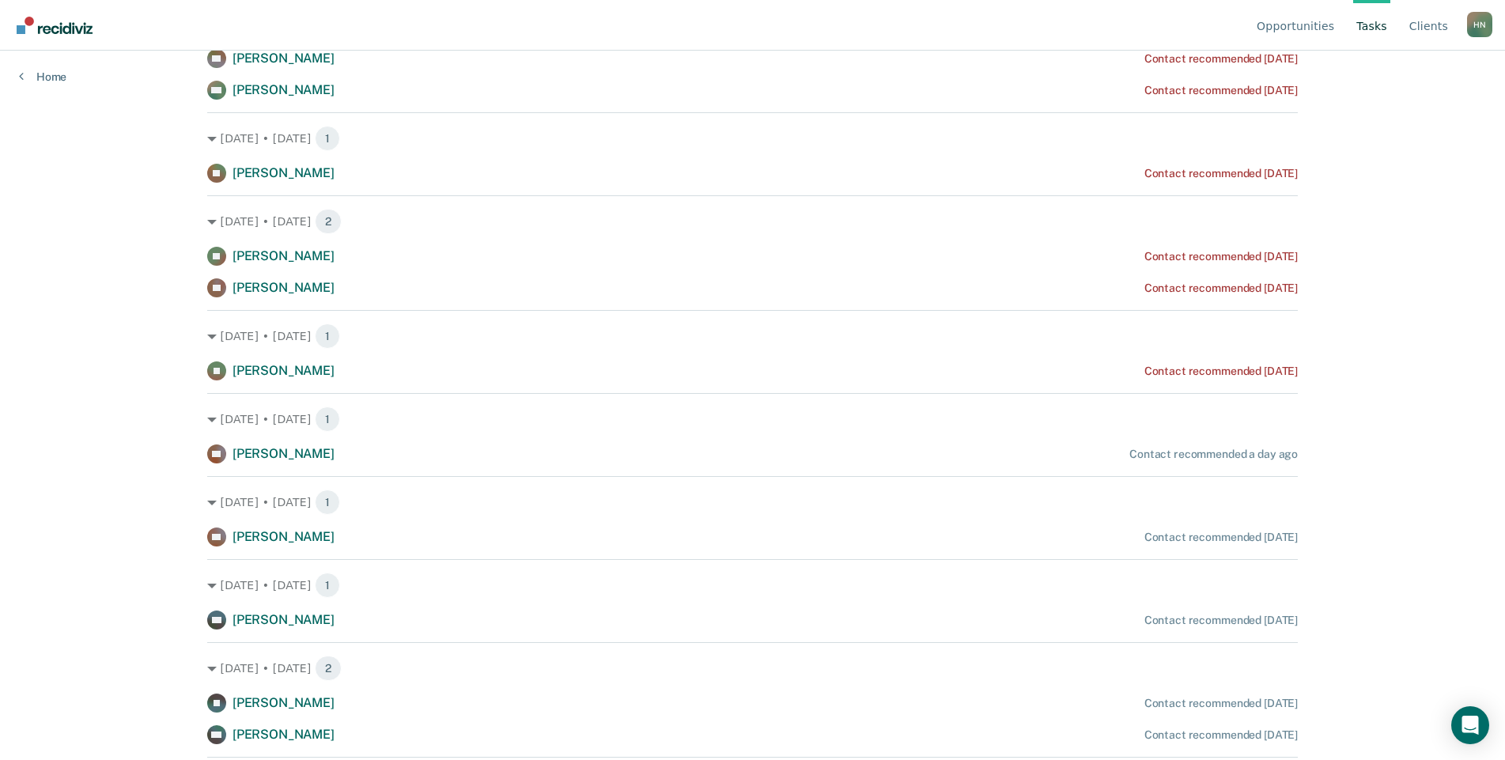
scroll to position [729, 0]
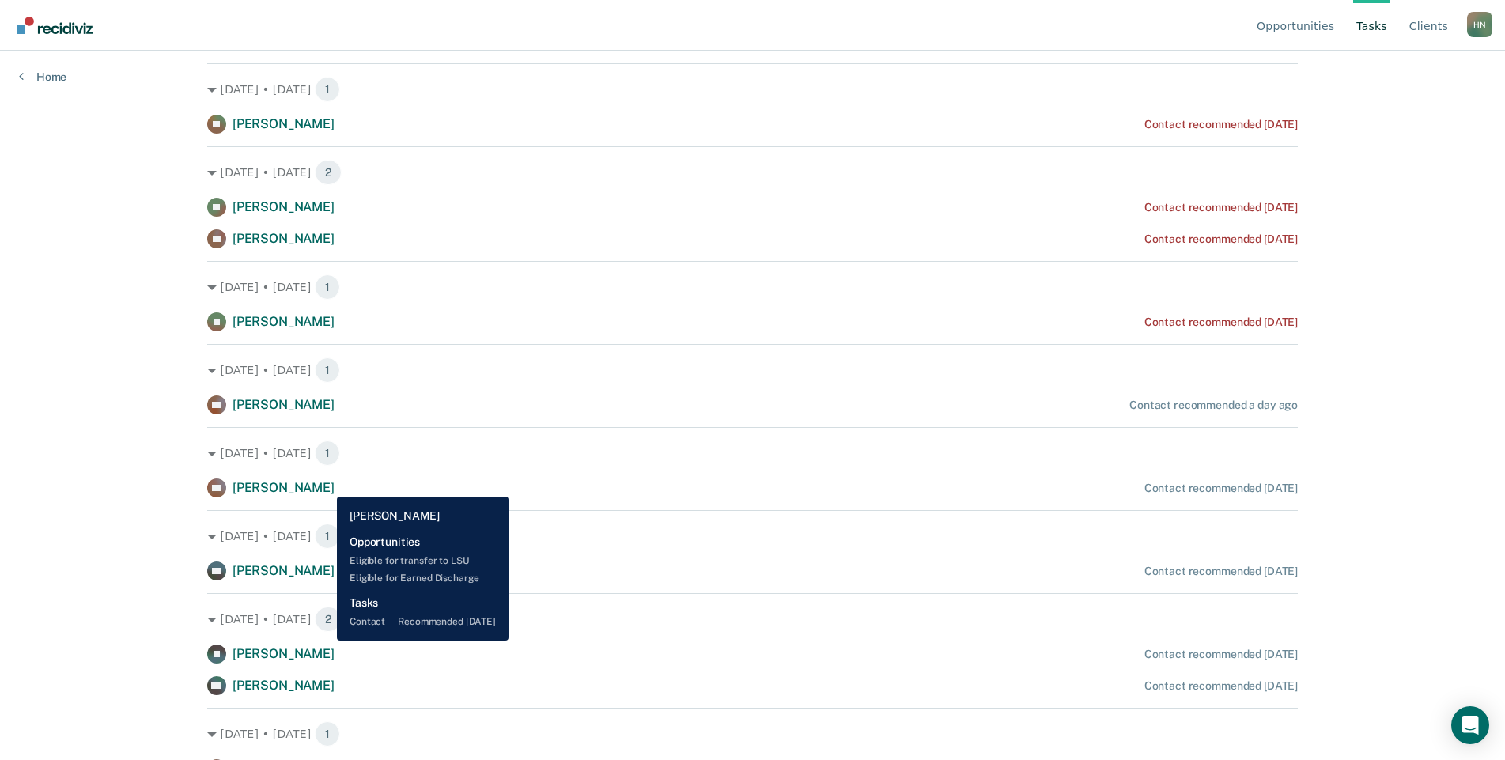
click at [325, 485] on span "[PERSON_NAME]" at bounding box center [284, 487] width 102 height 15
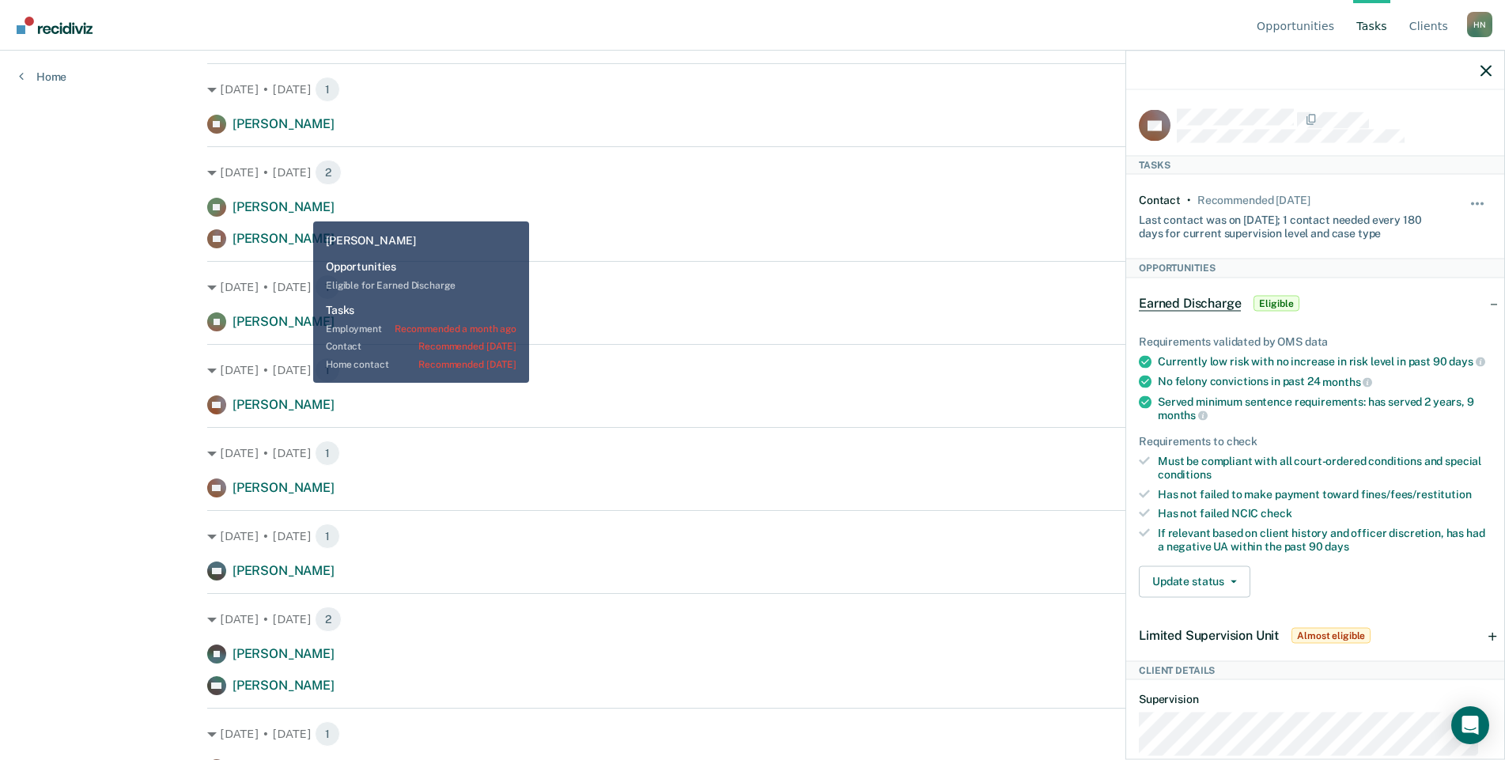
click at [301, 210] on span "[PERSON_NAME]" at bounding box center [284, 206] width 102 height 15
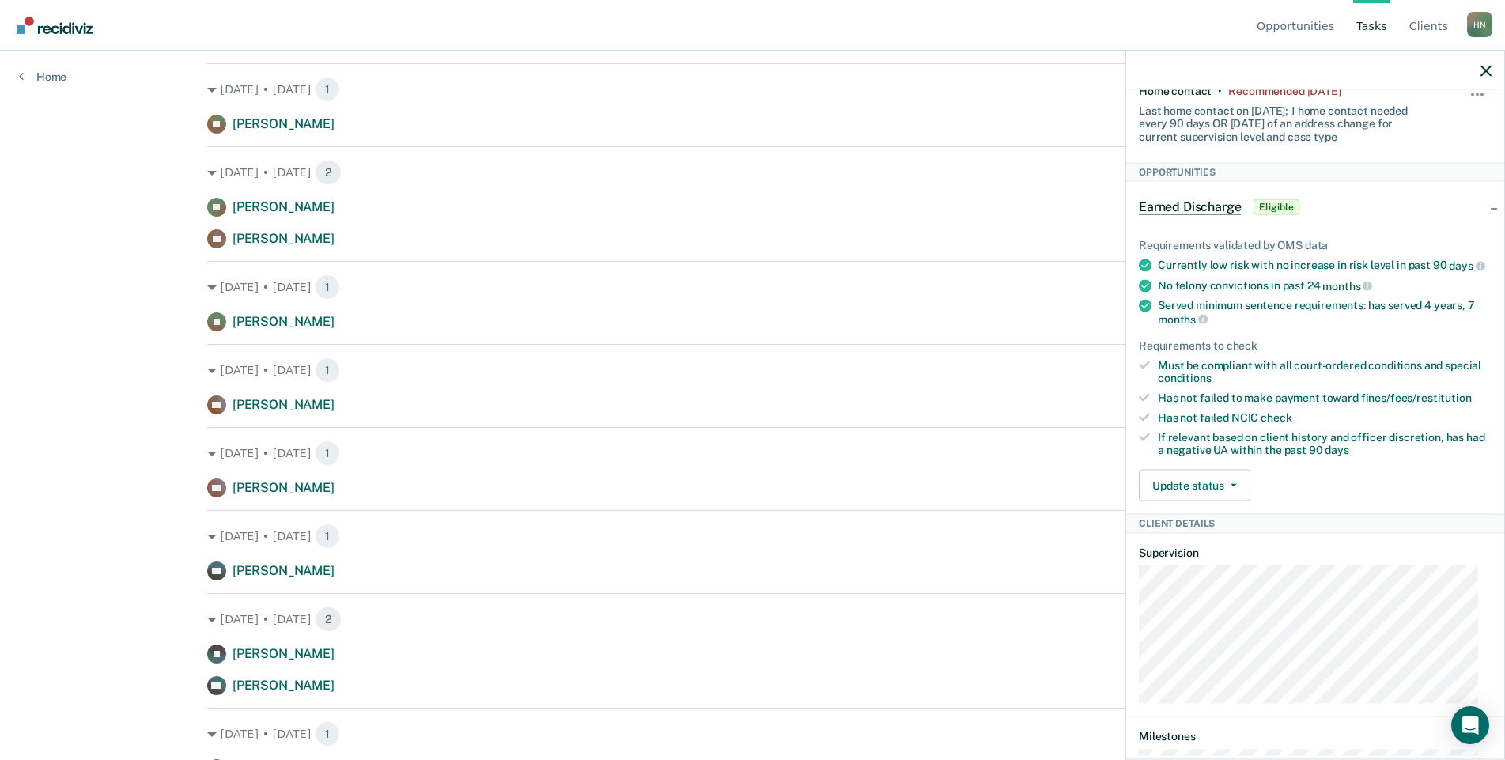
scroll to position [475, 0]
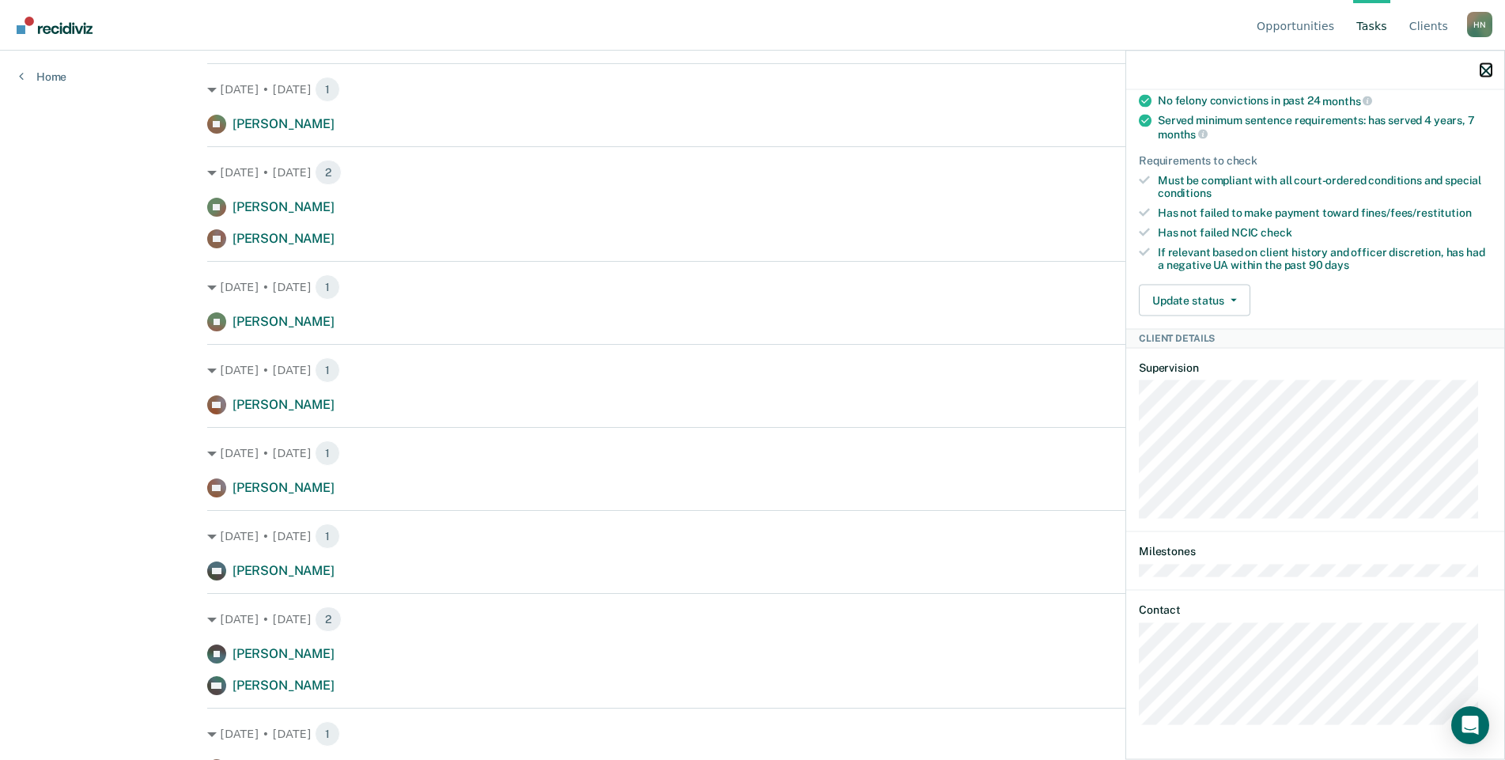
click at [1481, 74] on icon "button" at bounding box center [1486, 70] width 11 height 11
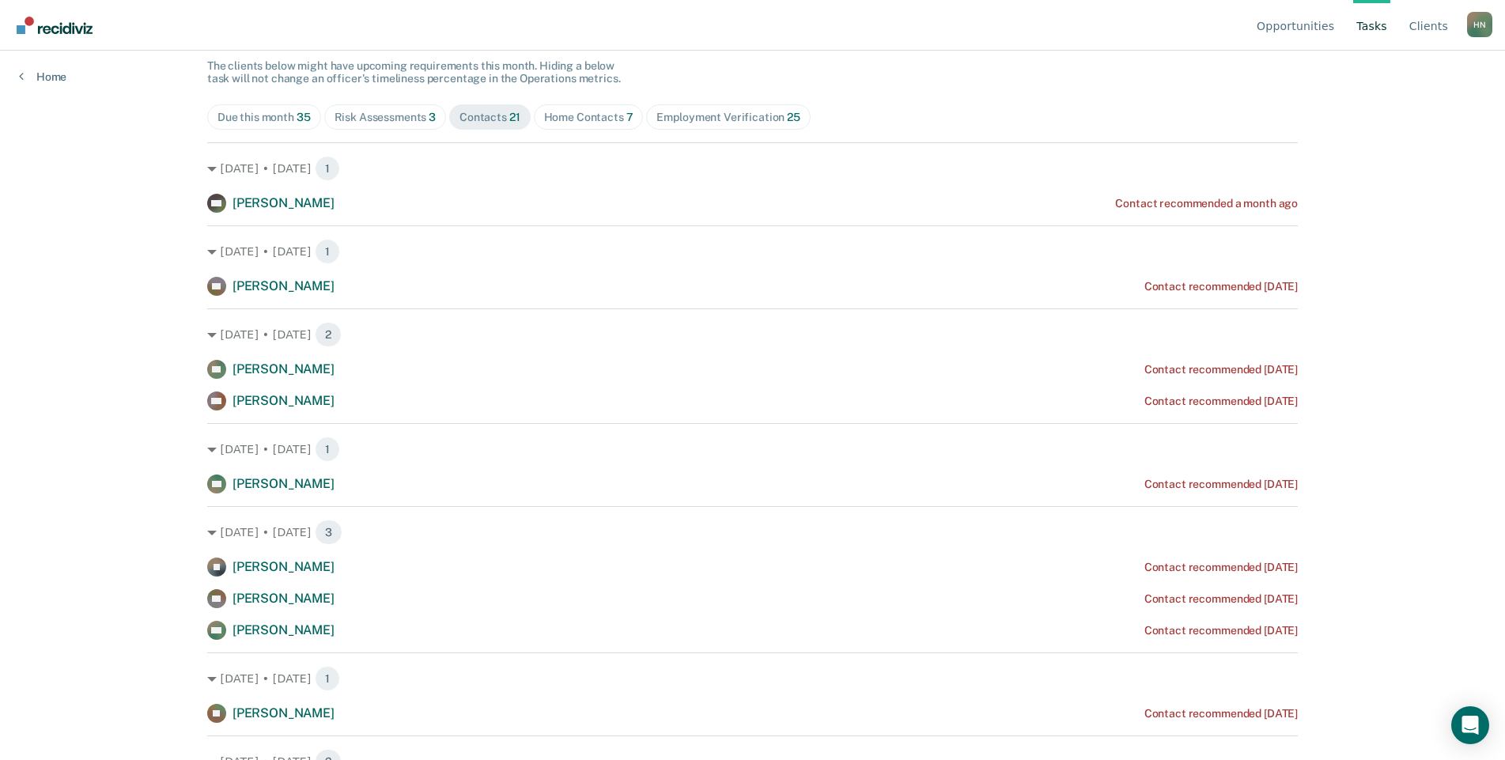
scroll to position [138, 0]
click at [403, 117] on div "Risk Assessments 3" at bounding box center [386, 119] width 102 height 13
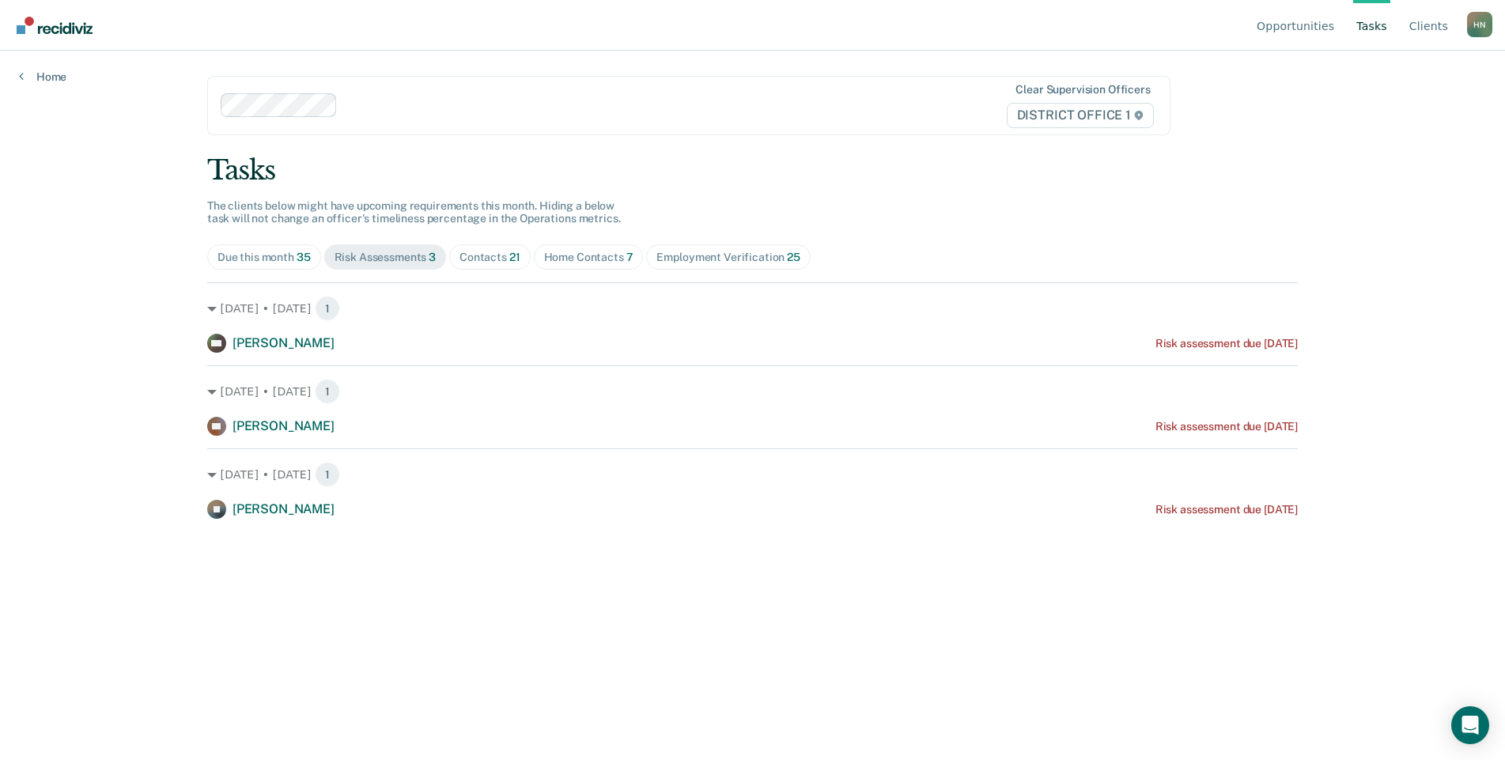
scroll to position [0, 0]
click at [582, 248] on span "Home Contacts 7" at bounding box center [590, 256] width 110 height 25
